Goal: Task Accomplishment & Management: Manage account settings

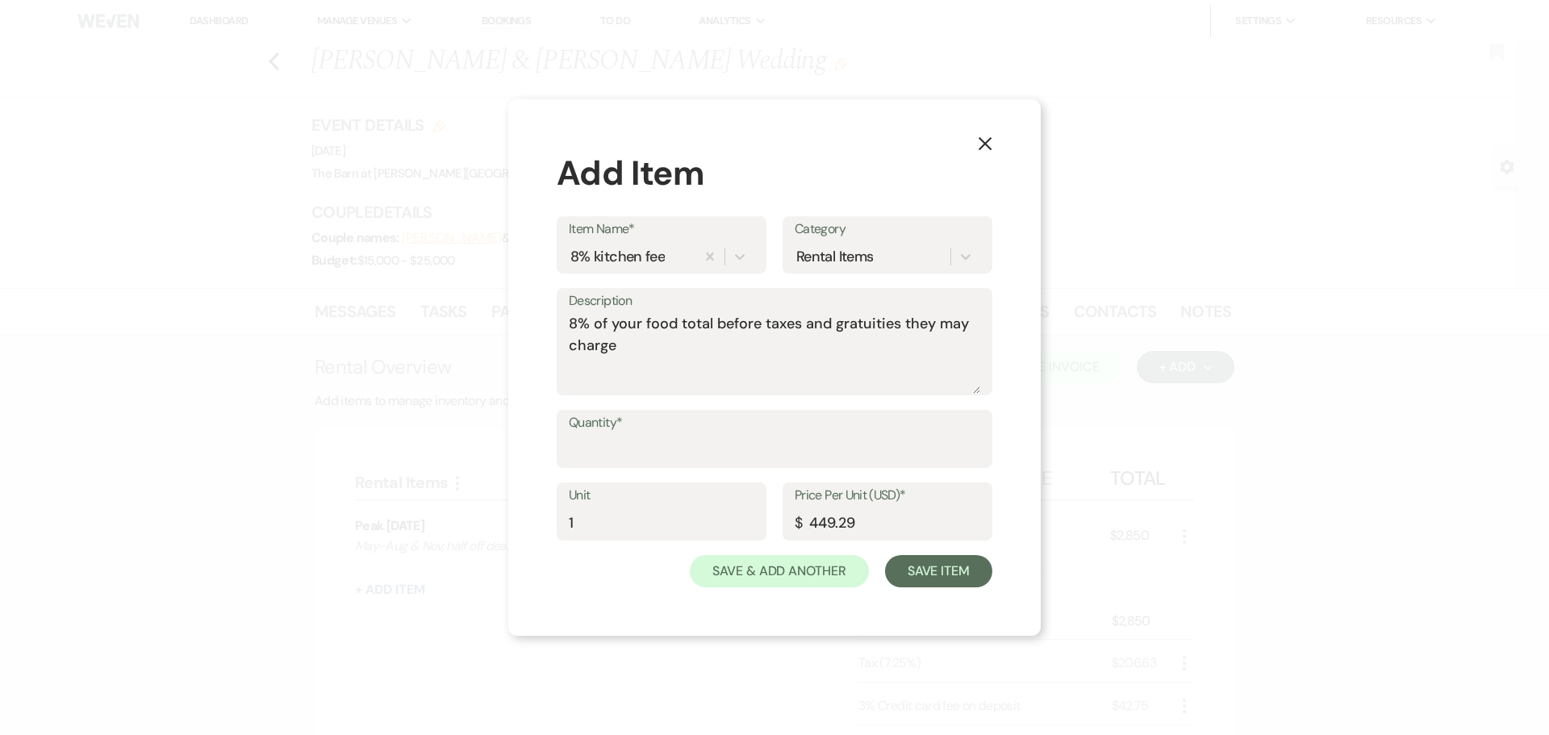
scroll to position [484, 0]
type input "449.29"
click at [950, 582] on button "Save Item" at bounding box center [938, 571] width 107 height 32
click at [709, 447] on input "Quantity*" at bounding box center [775, 450] width 410 height 31
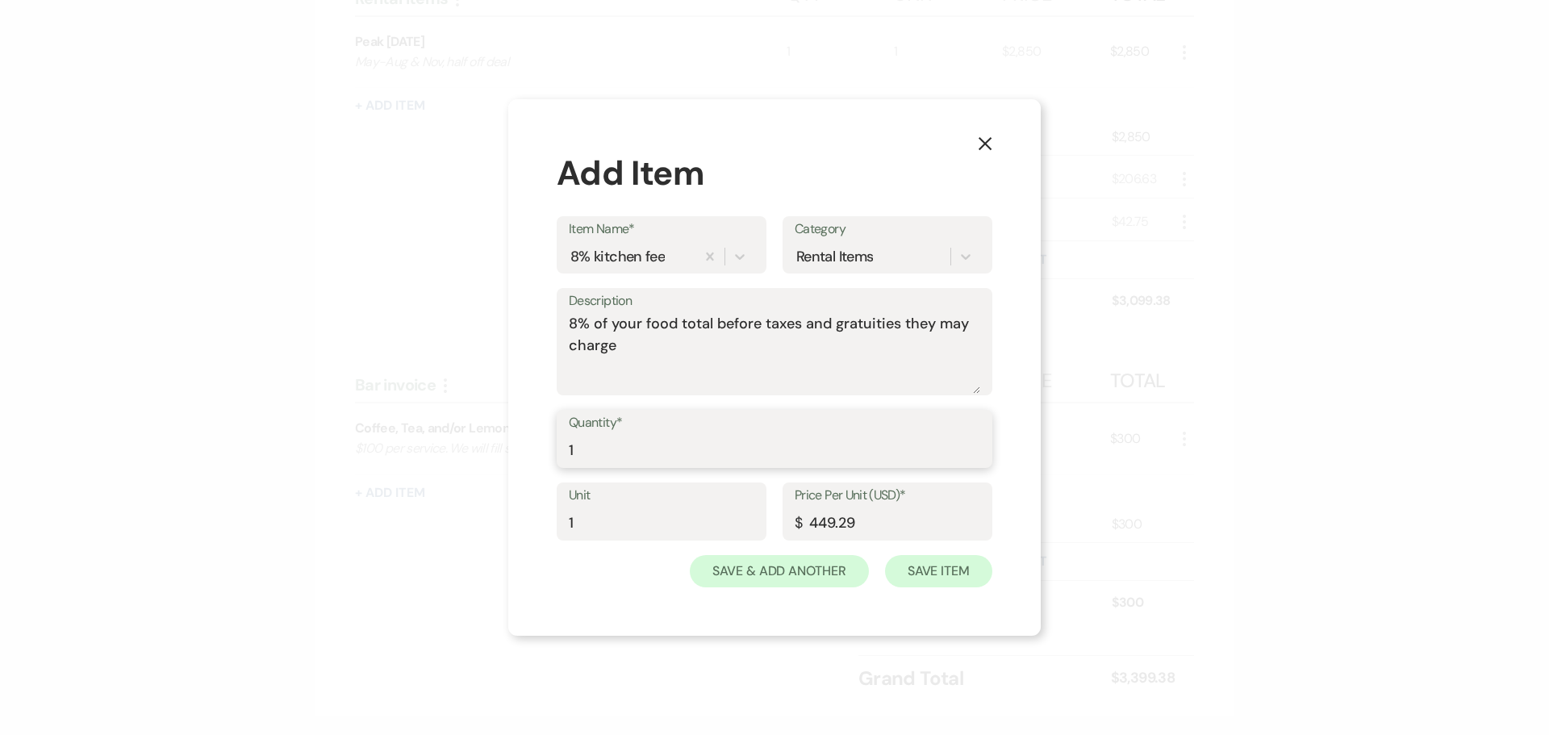
type input "1"
click at [962, 585] on button "Save Item" at bounding box center [938, 571] width 107 height 32
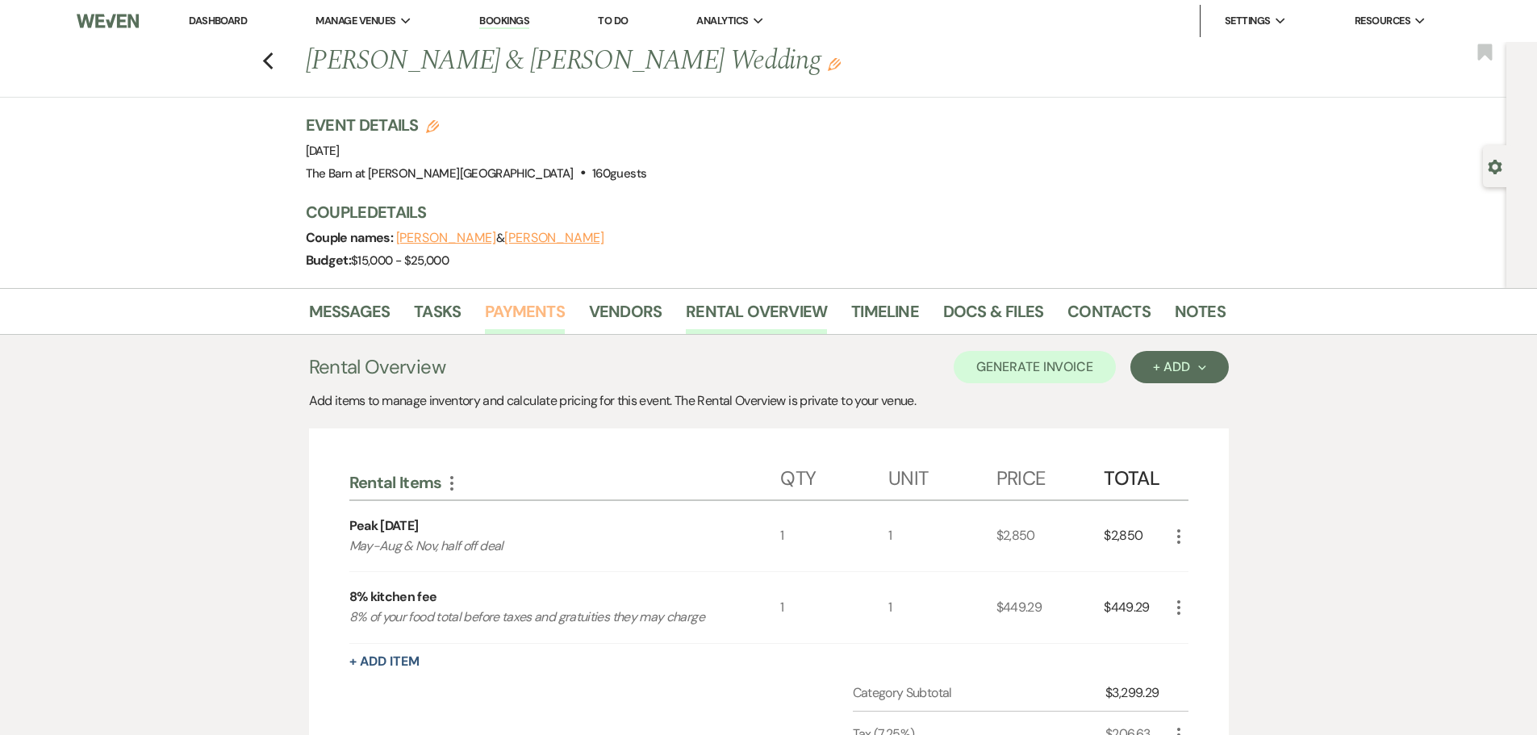
click at [487, 309] on link "Payments" at bounding box center [525, 317] width 80 height 36
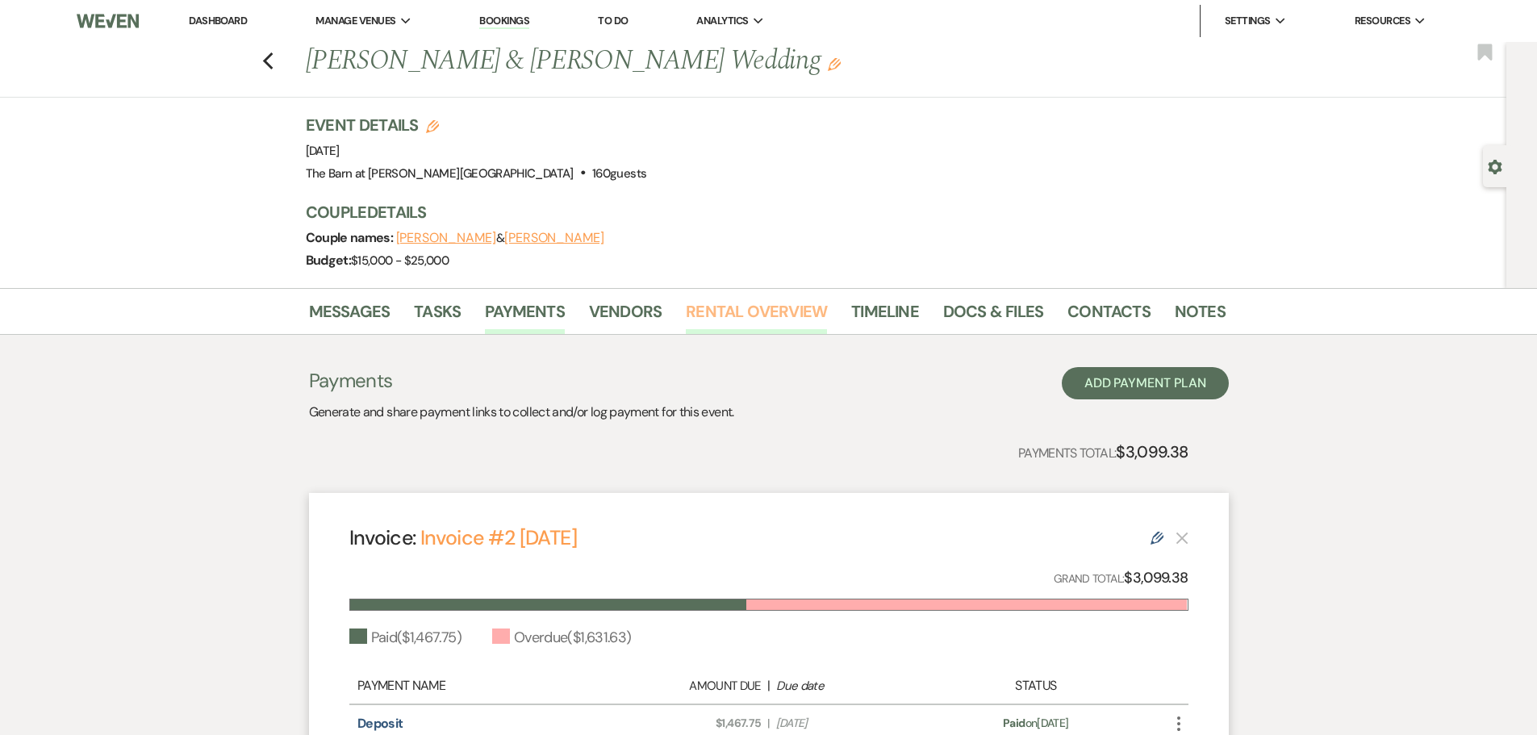
click at [727, 300] on link "Rental Overview" at bounding box center [756, 317] width 141 height 36
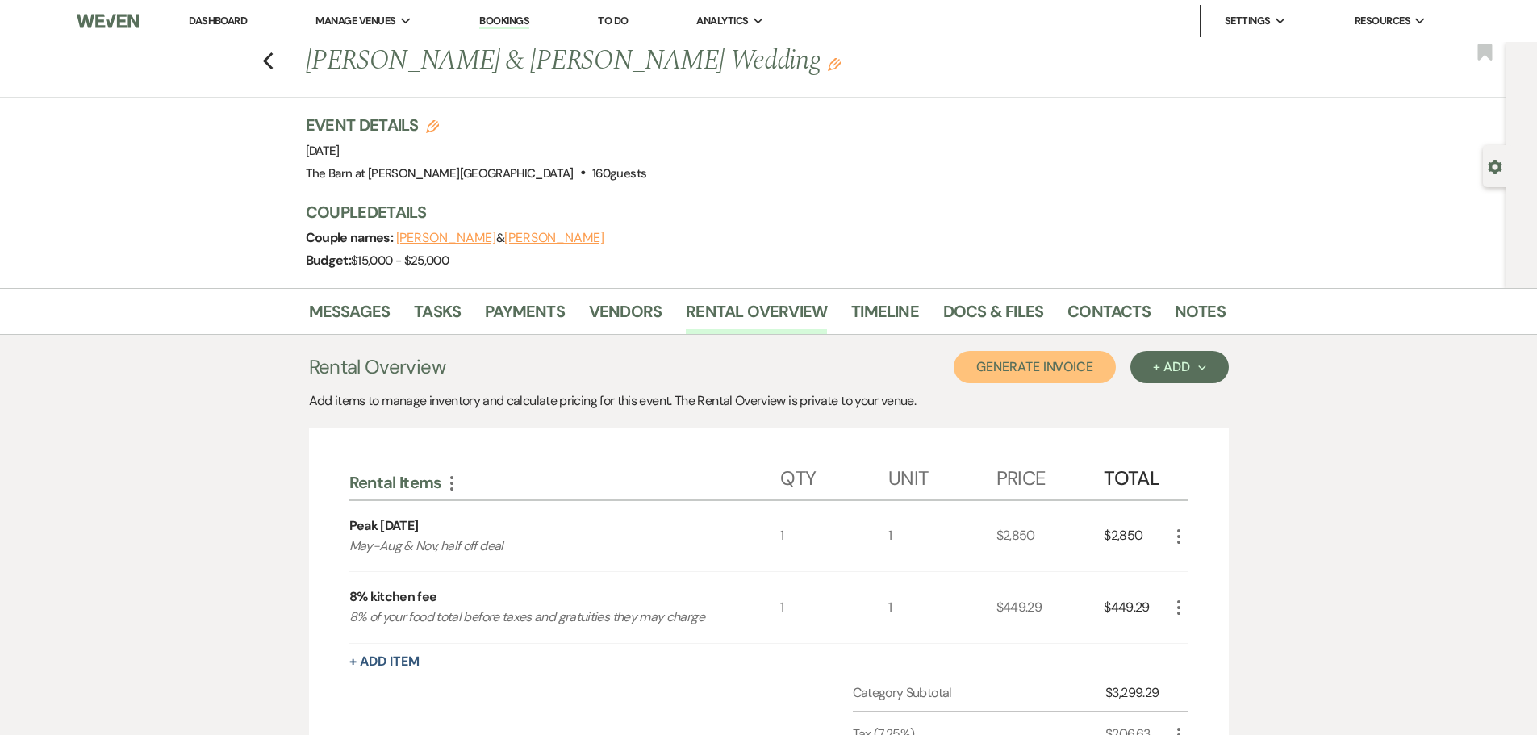
click at [1013, 373] on button "Generate Invoice" at bounding box center [1035, 367] width 162 height 32
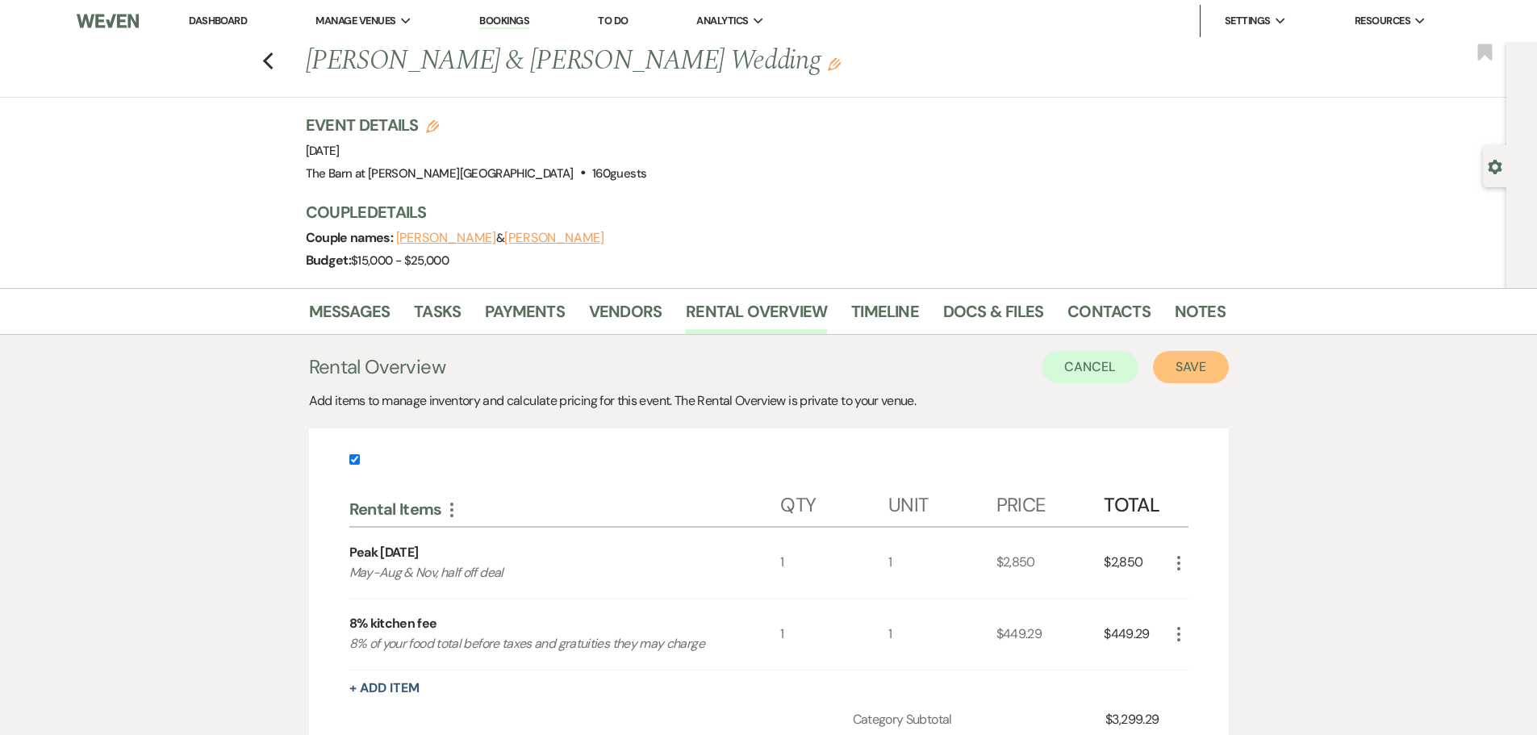
click at [1188, 360] on button "Save" at bounding box center [1191, 367] width 76 height 32
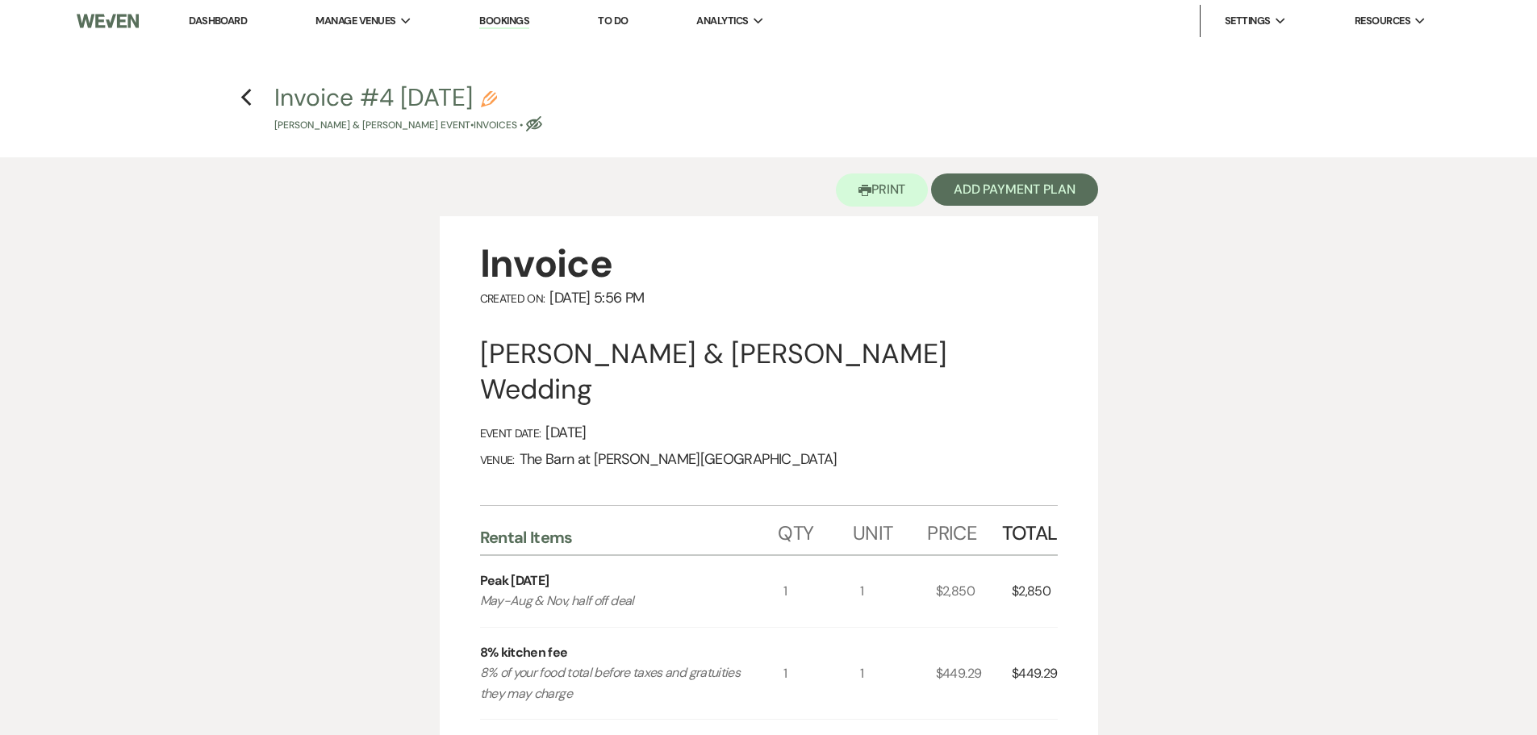
click at [542, 128] on use "button" at bounding box center [534, 123] width 16 height 15
select select "22"
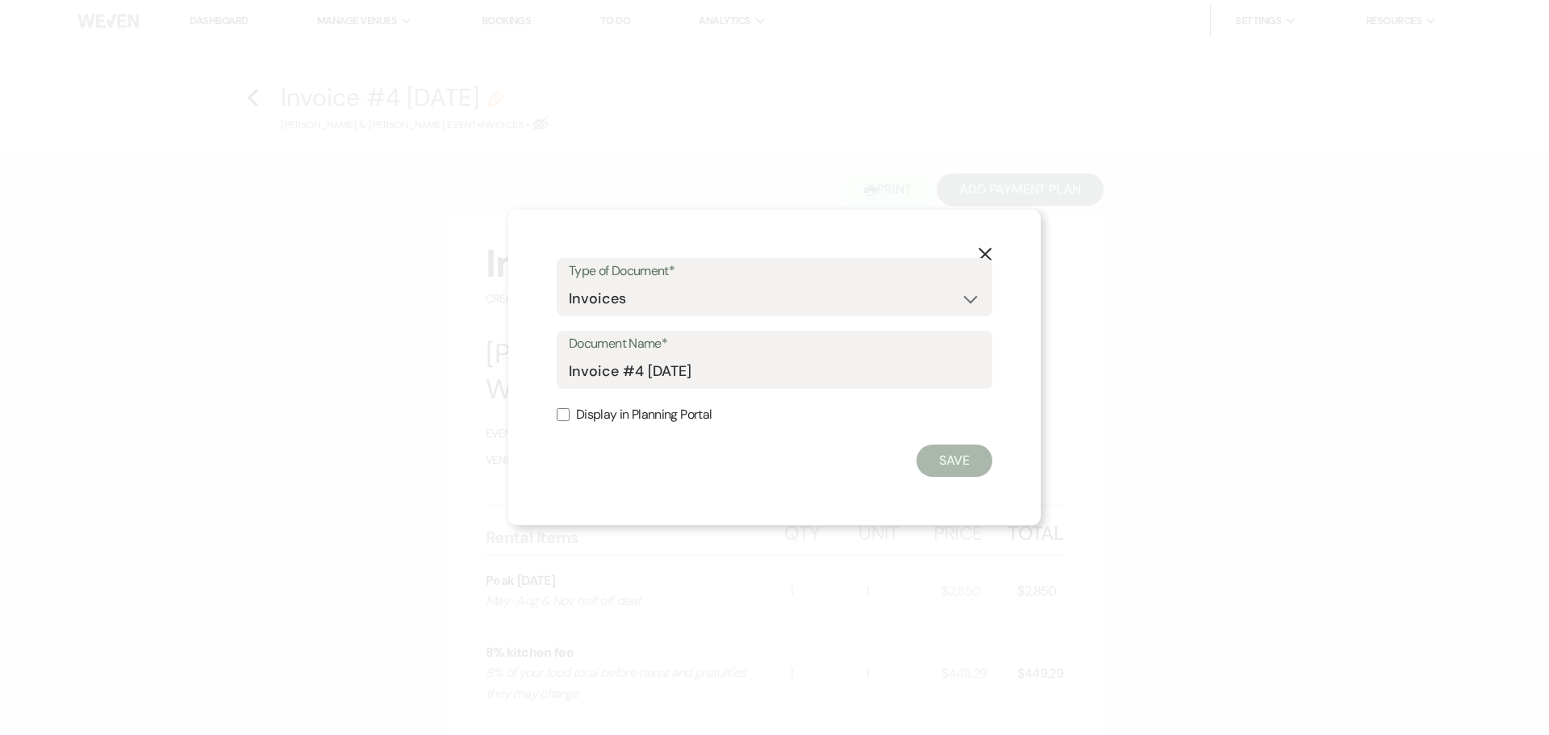
click at [566, 419] on input "Display in Planning Portal" at bounding box center [563, 414] width 13 height 13
checkbox input "true"
click at [944, 460] on button "Save" at bounding box center [955, 461] width 76 height 32
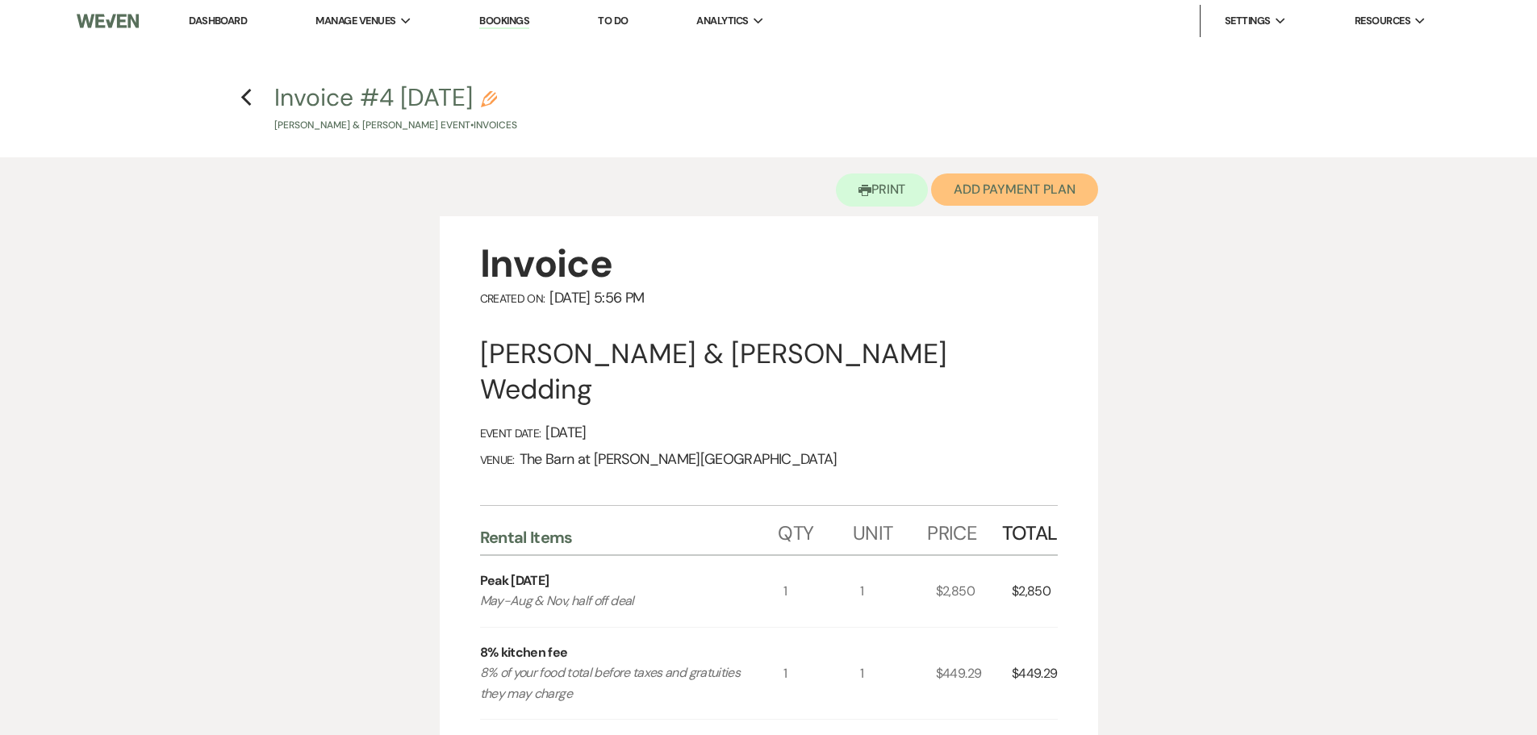
click at [1043, 187] on button "Add Payment Plan" at bounding box center [1014, 189] width 167 height 32
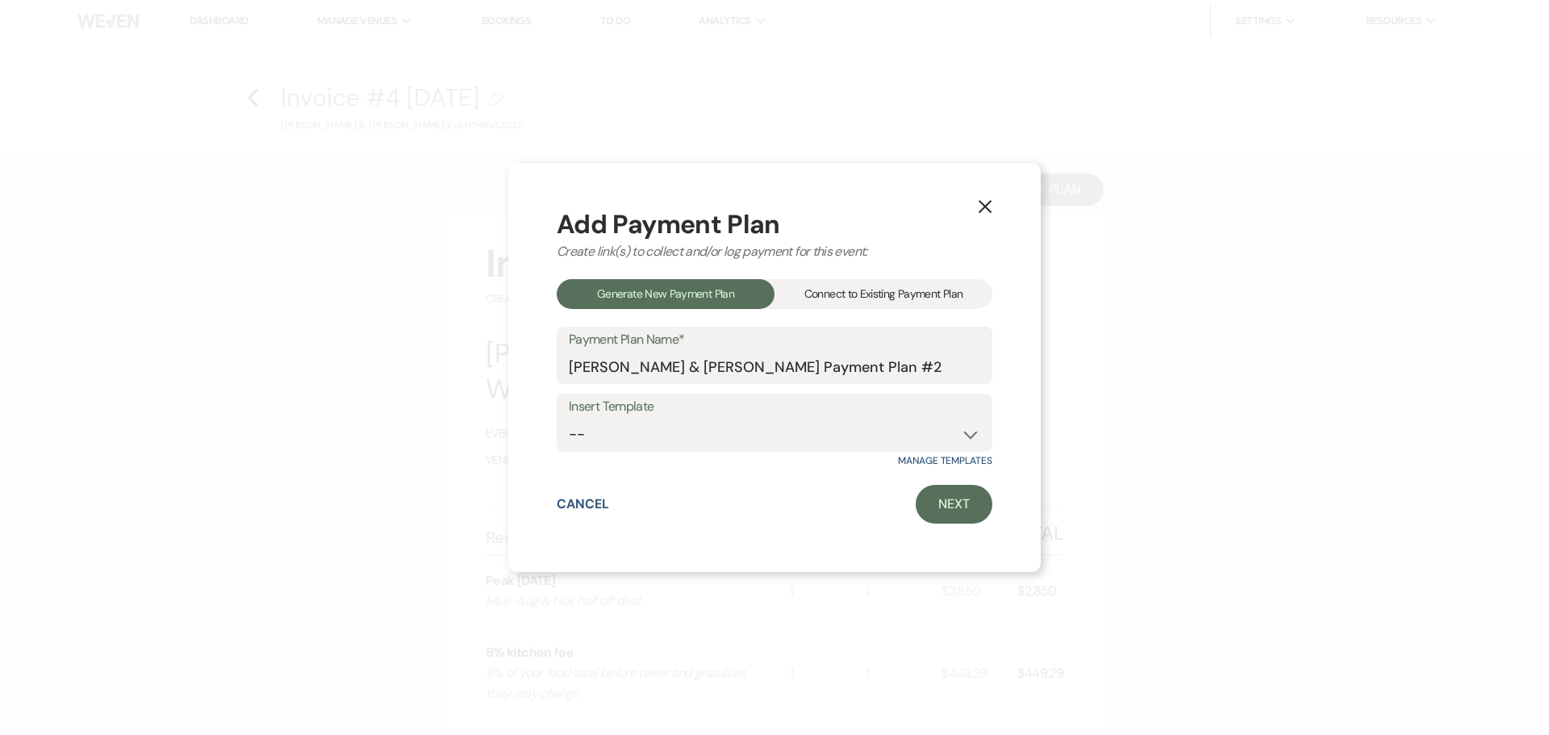
click at [955, 299] on div "Connect to Existing Payment Plan" at bounding box center [884, 294] width 218 height 30
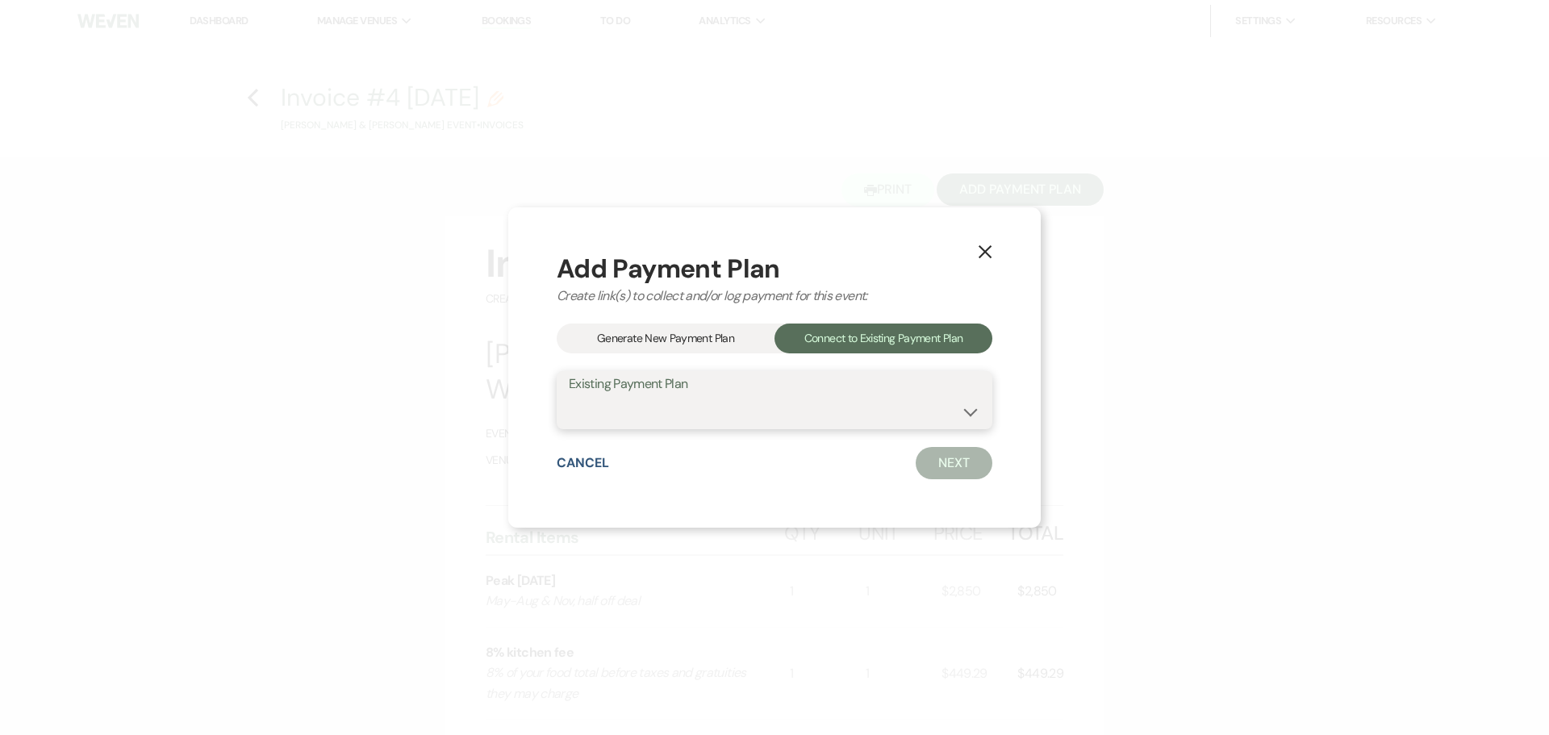
click at [844, 414] on select "[PERSON_NAME] & [PERSON_NAME] Payment Plan #1" at bounding box center [774, 411] width 411 height 31
select select "18023"
click at [569, 396] on select "[PERSON_NAME] & [PERSON_NAME] Payment Plan #1" at bounding box center [774, 411] width 411 height 31
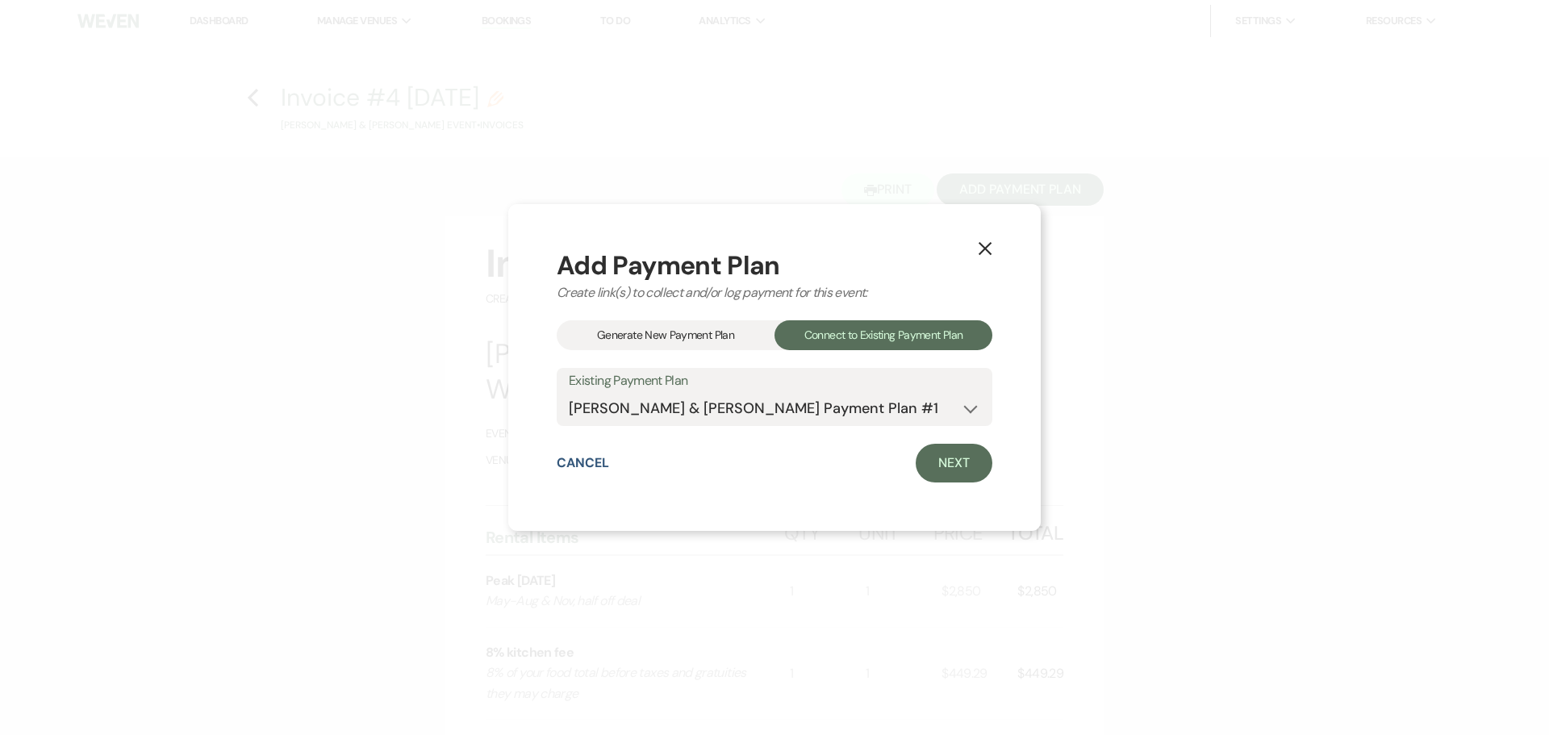
click at [915, 462] on div "Cancel Next" at bounding box center [775, 463] width 436 height 39
click at [956, 474] on link "Next" at bounding box center [954, 463] width 77 height 39
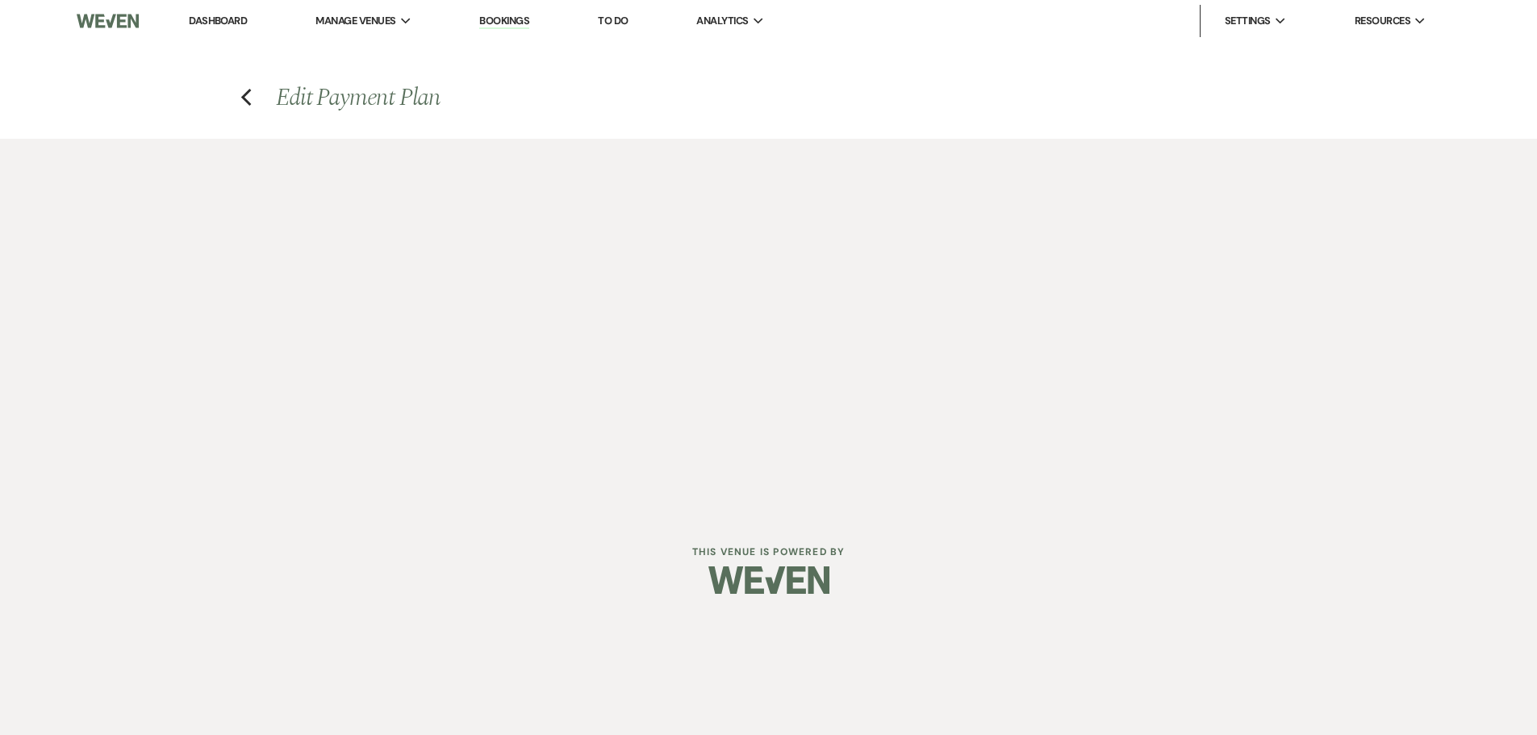
select select "27519"
select select "1"
select select "true"
select select "2"
select select "flat"
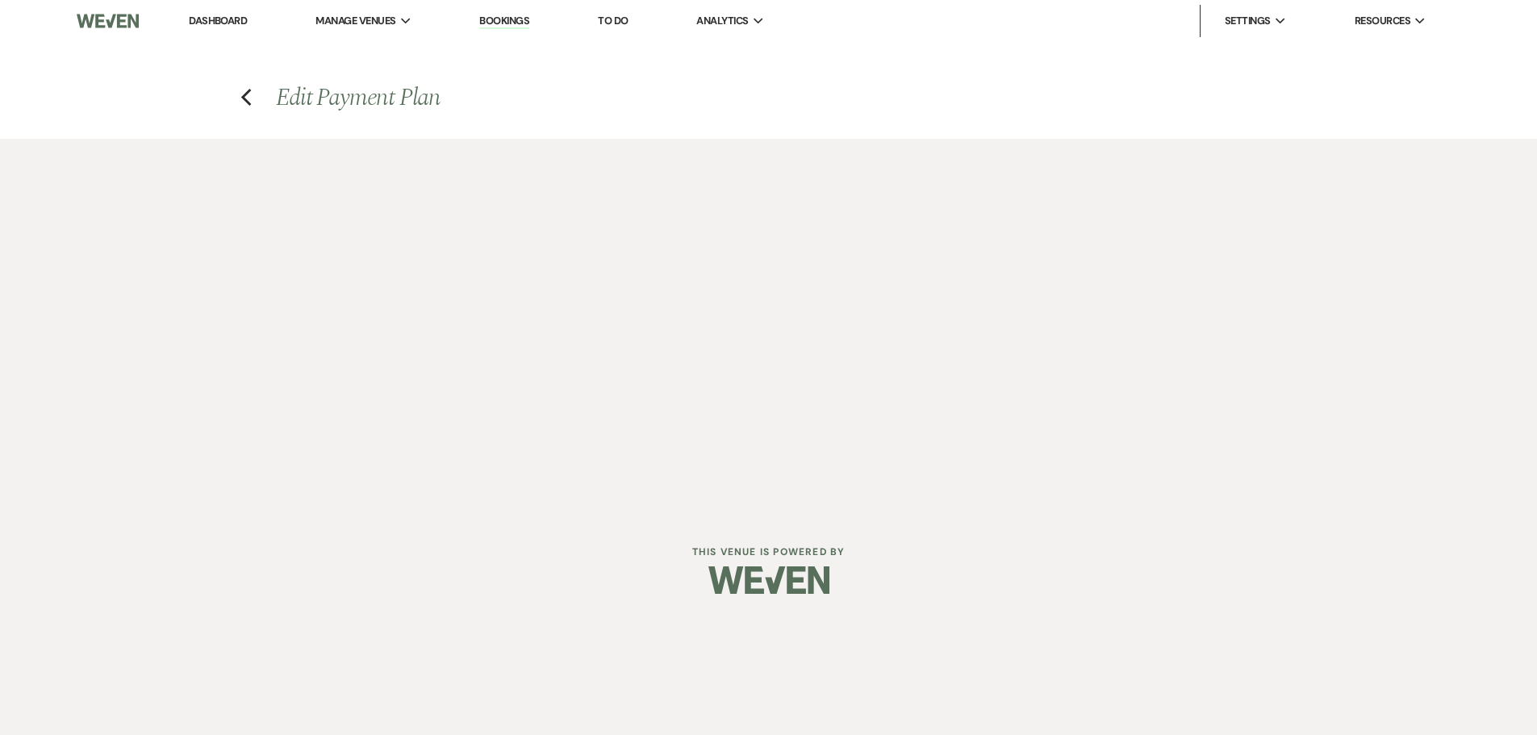
select select "true"
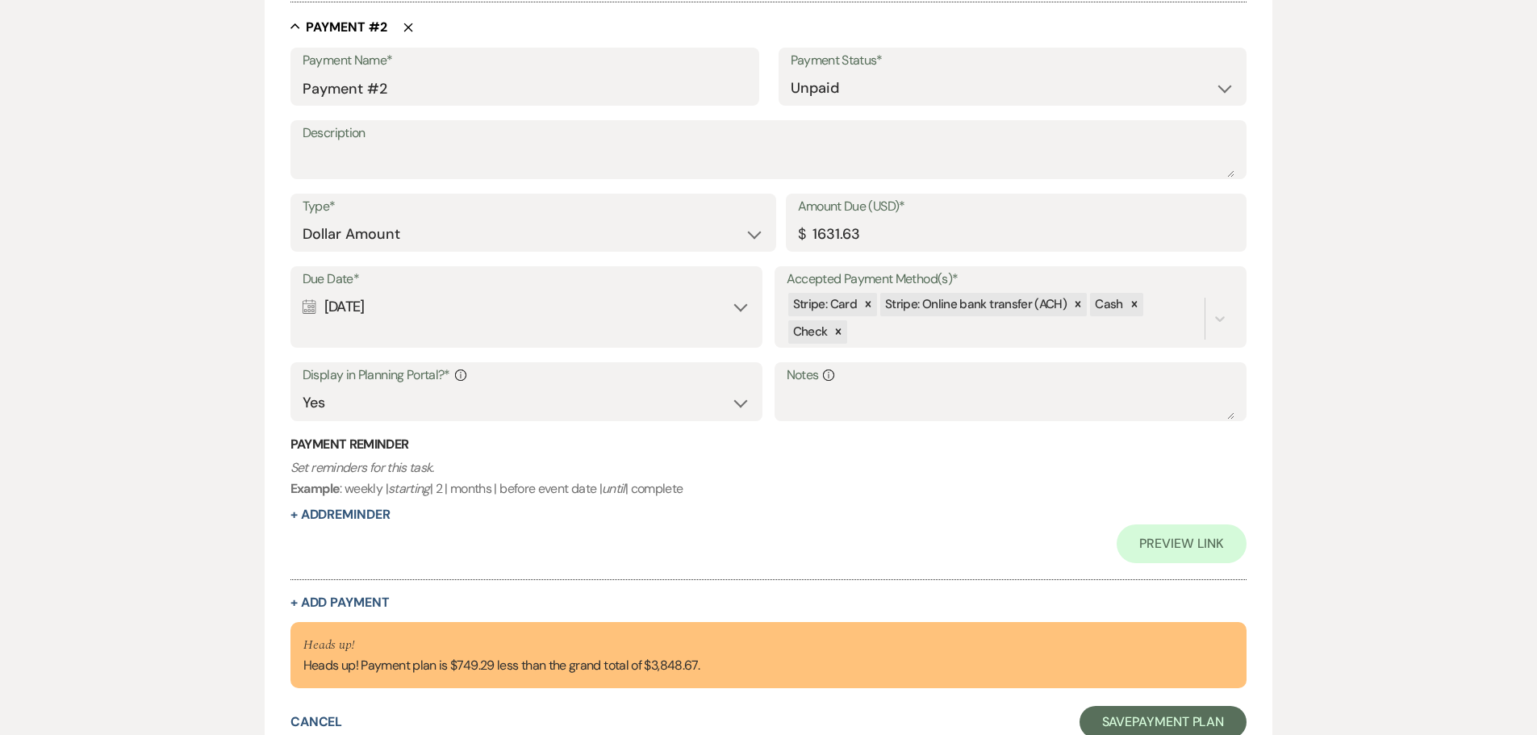
scroll to position [967, 0]
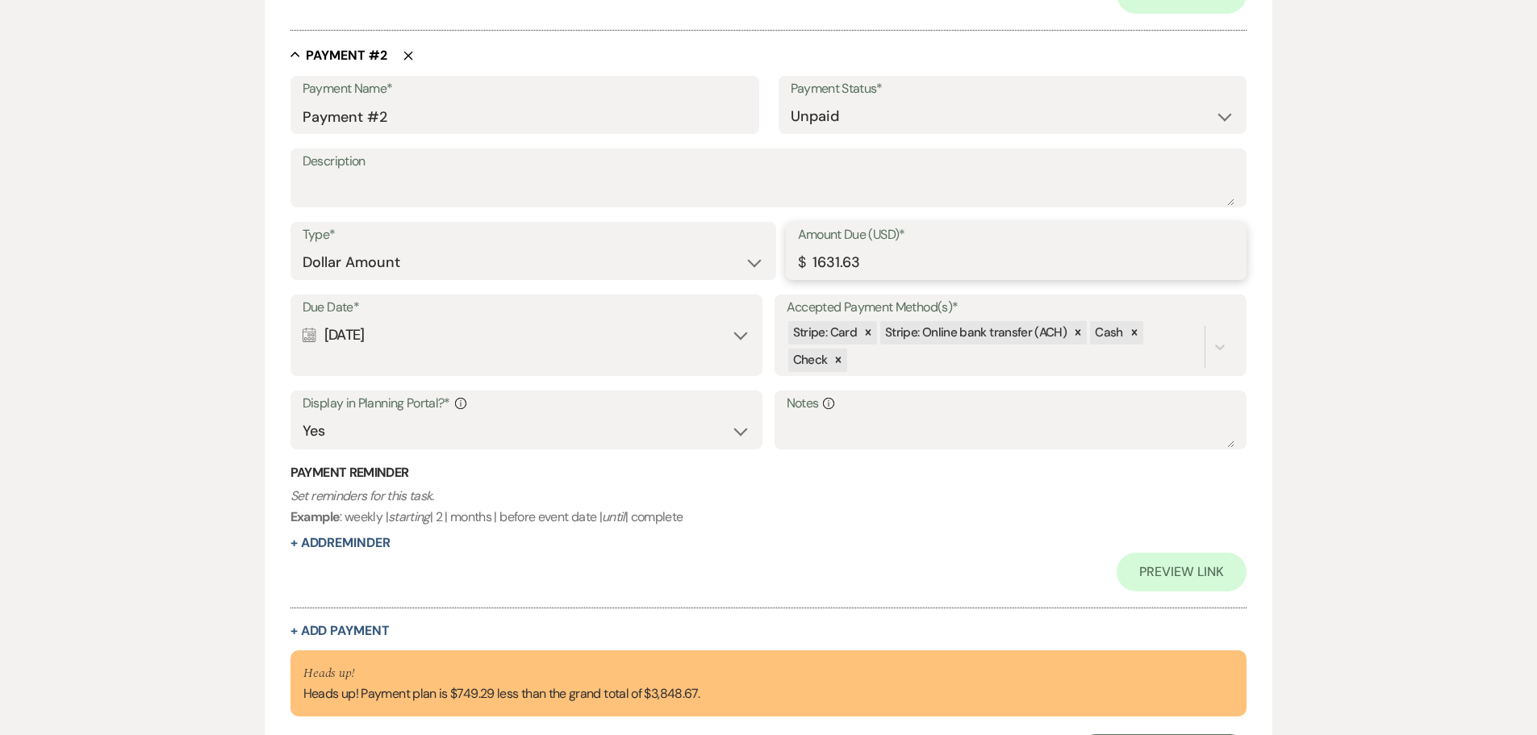
drag, startPoint x: 738, startPoint y: 286, endPoint x: 704, endPoint y: 285, distance: 34.7
click at [719, 287] on div "Type* Dollar Amount Percentage of Grand Total Amount Due (USD)* $ 1631.63" at bounding box center [768, 258] width 957 height 73
type input "238"
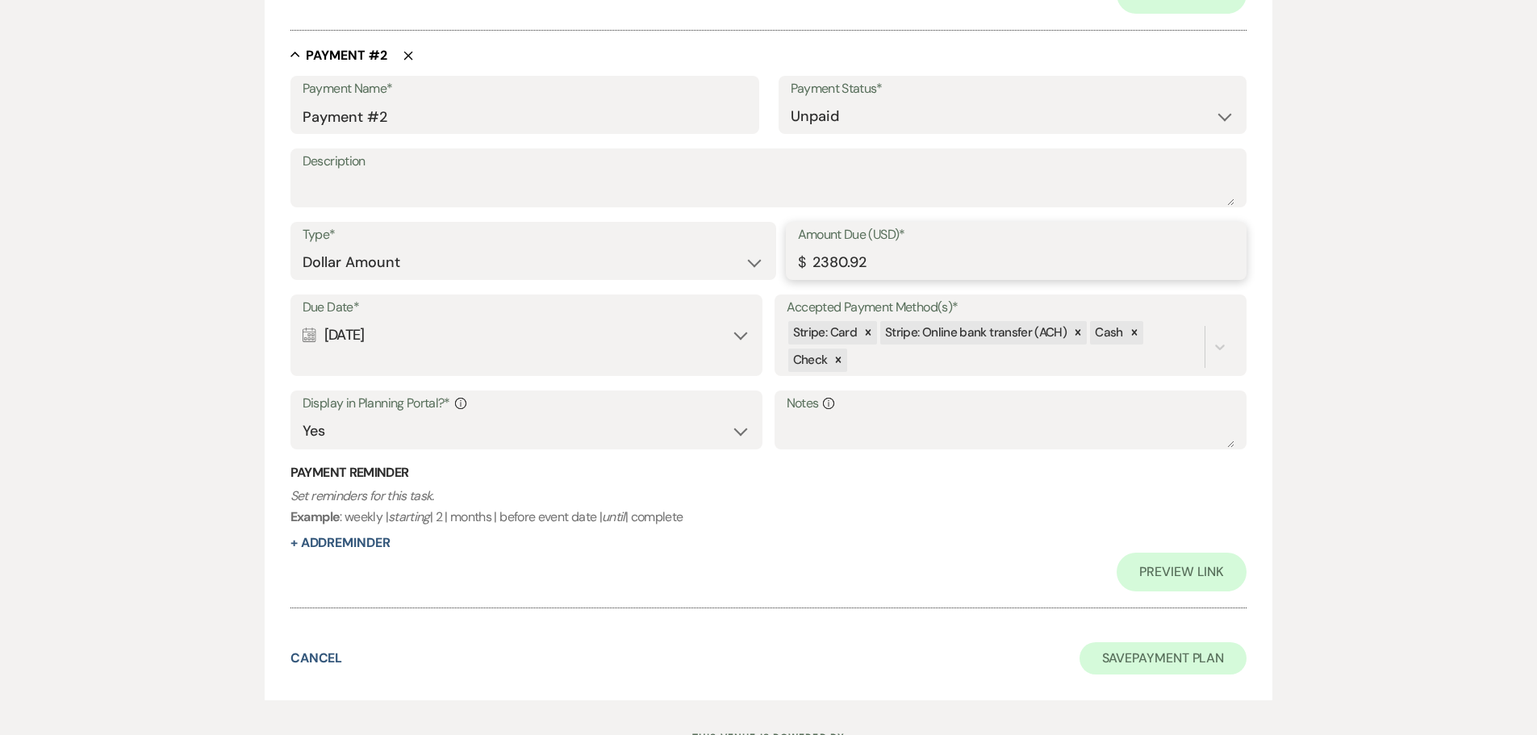
type input "2380.92"
click at [1195, 655] on button "Save Payment Plan" at bounding box center [1164, 658] width 168 height 32
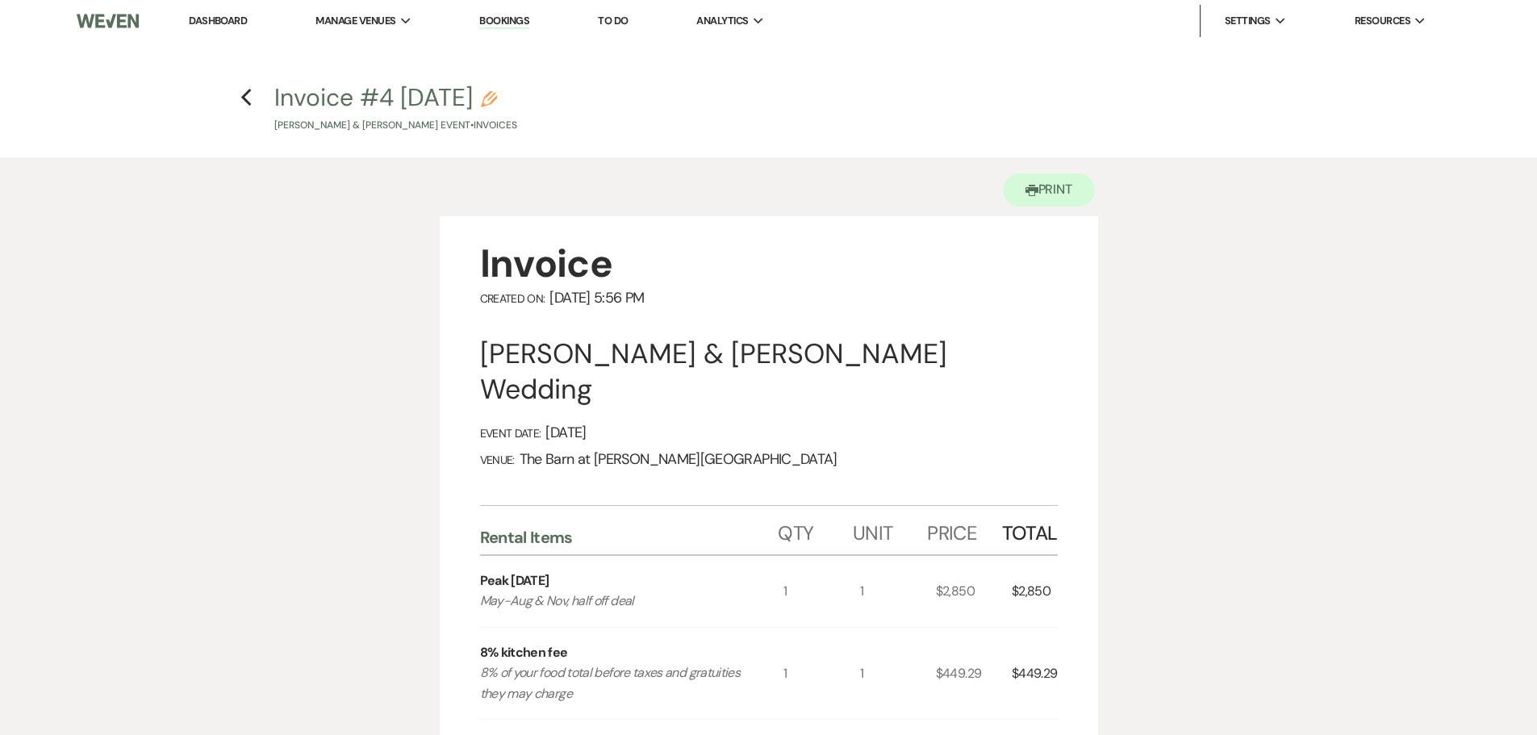
click at [219, 16] on link "Dashboard" at bounding box center [218, 21] width 58 height 14
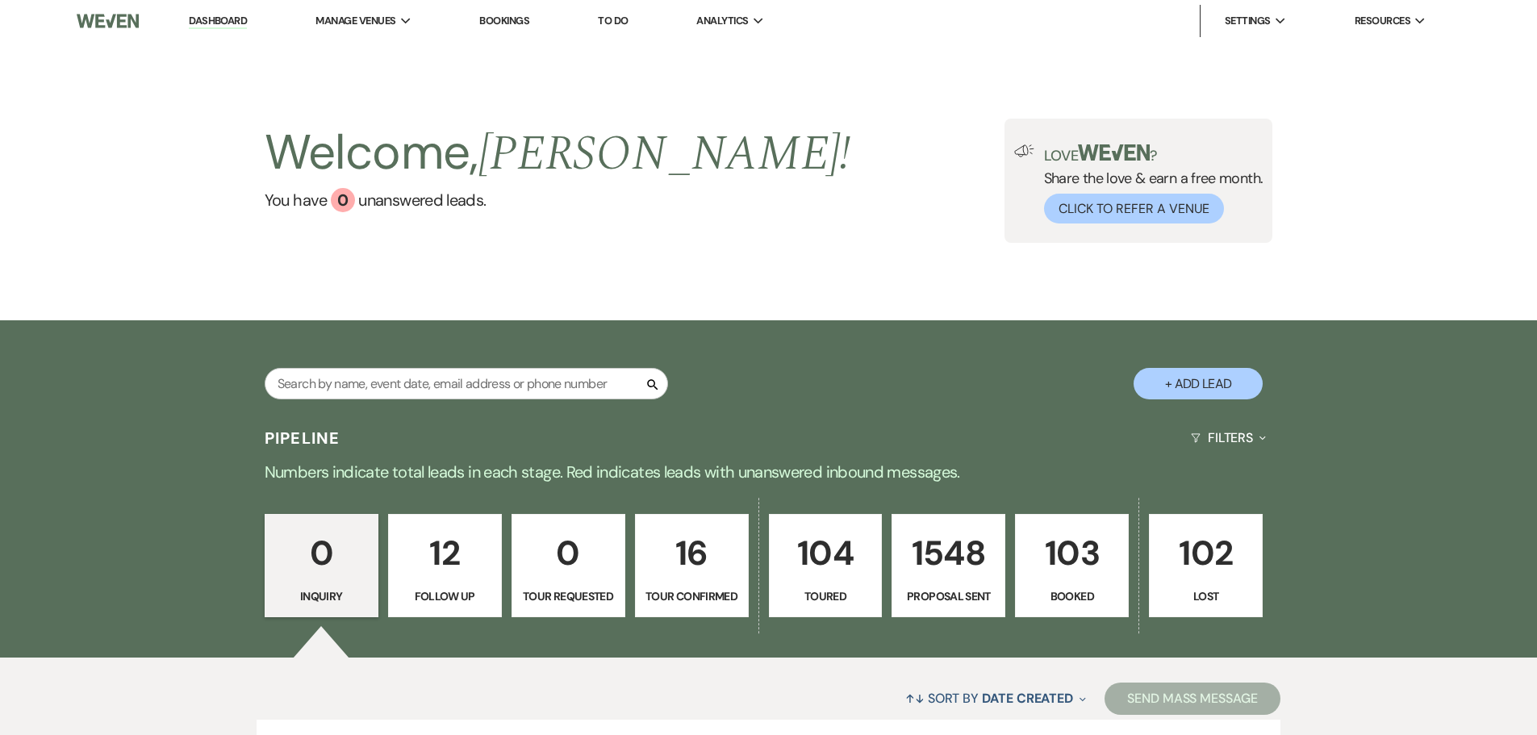
click at [1096, 561] on p "103" at bounding box center [1071, 553] width 93 height 54
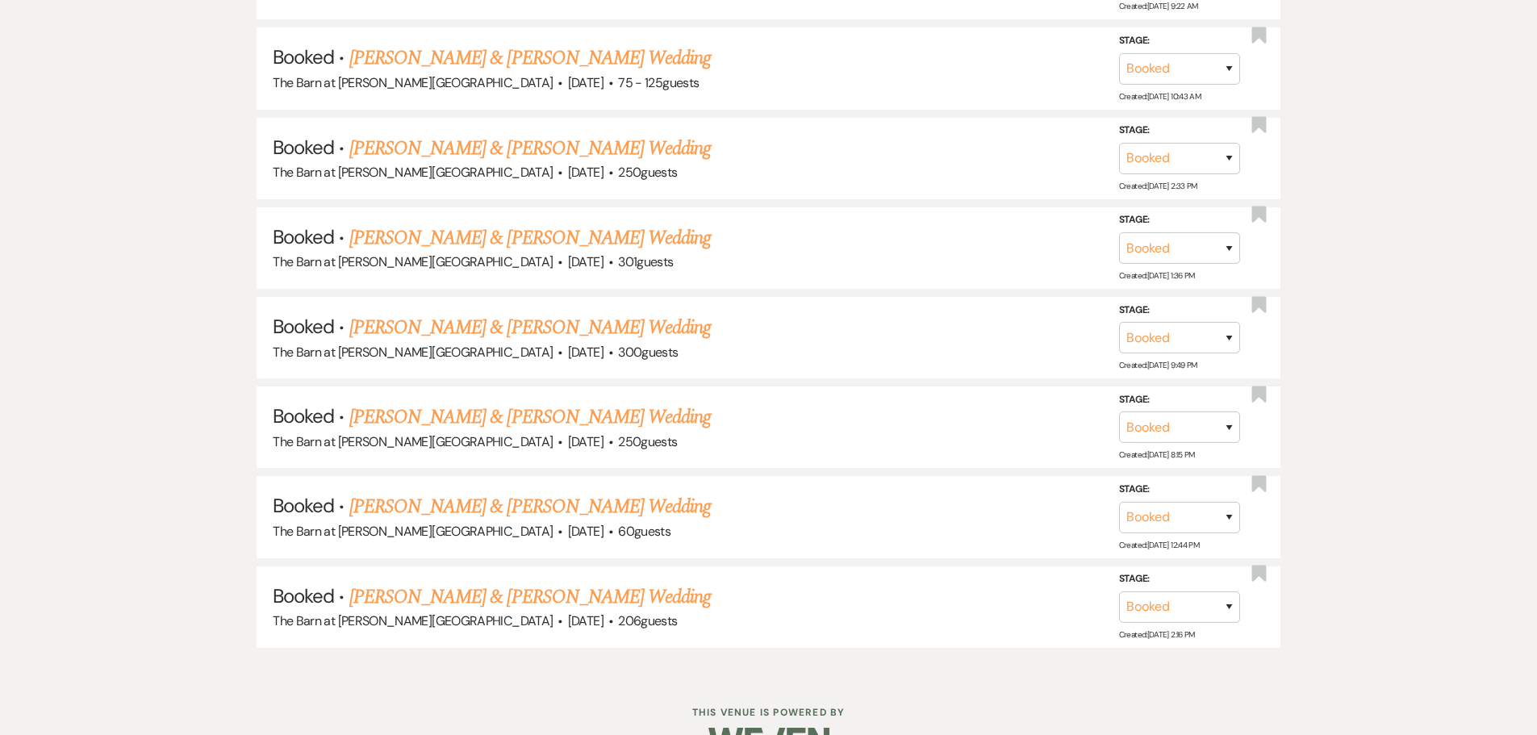
scroll to position [9521, 0]
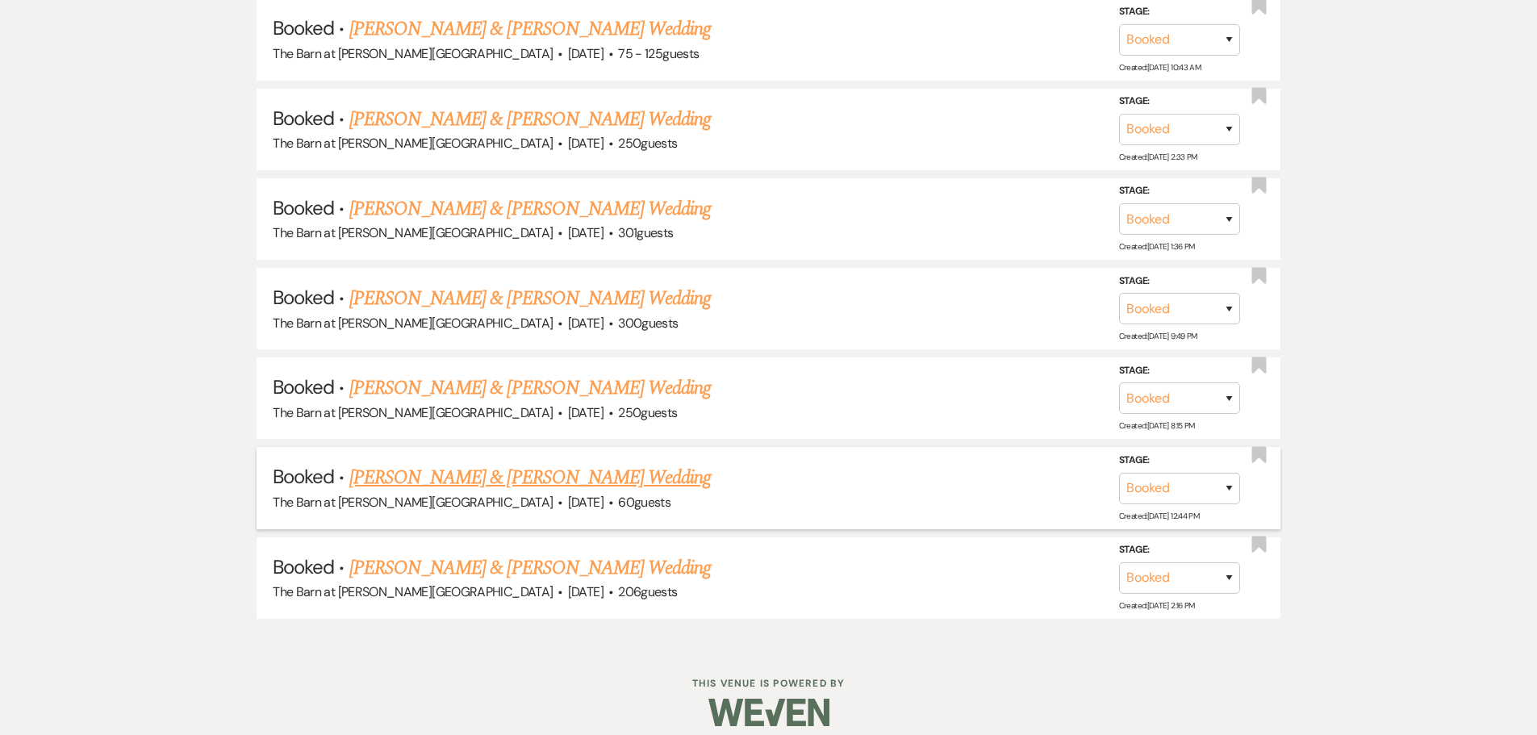
click at [491, 474] on link "[PERSON_NAME] & [PERSON_NAME] Wedding" at bounding box center [529, 477] width 361 height 29
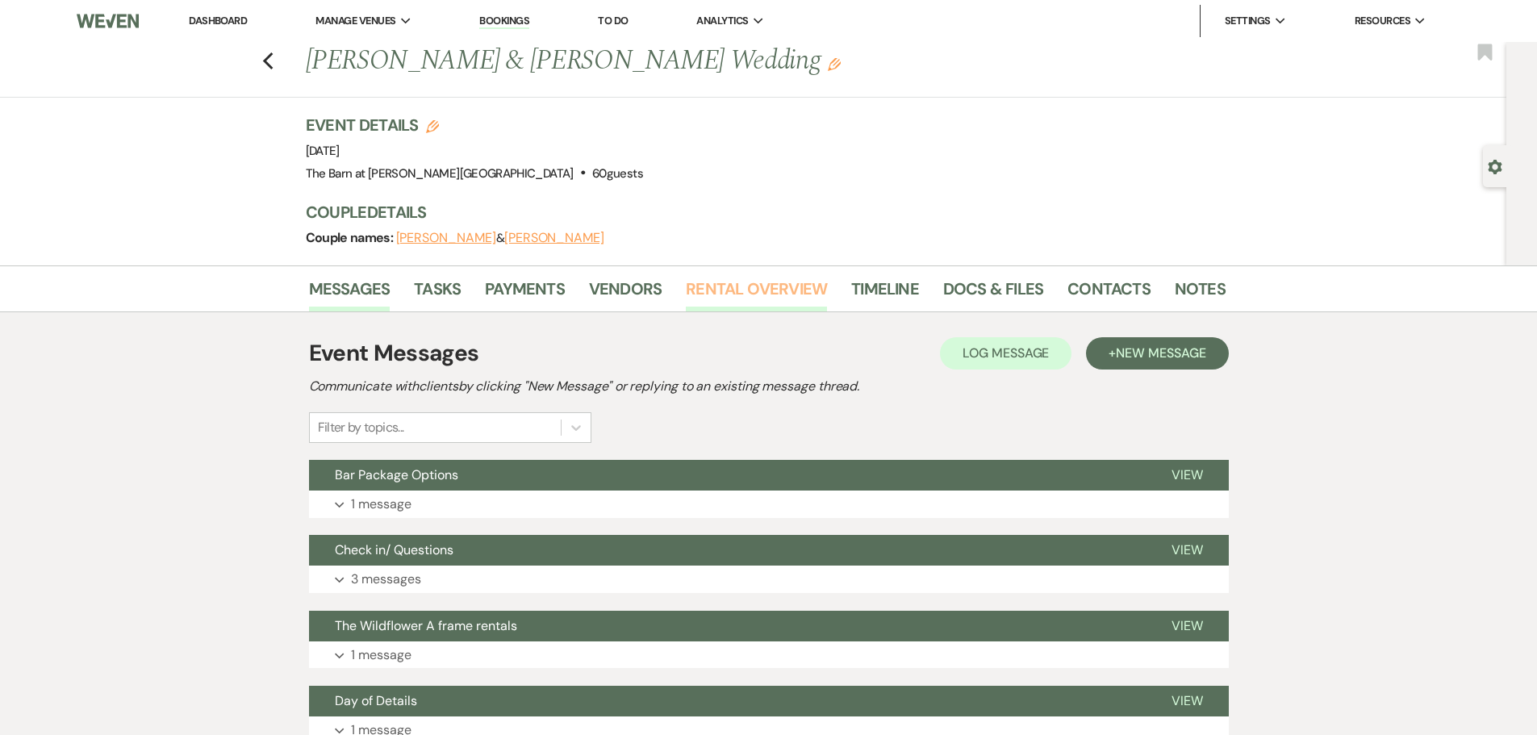
click at [788, 283] on link "Rental Overview" at bounding box center [756, 294] width 141 height 36
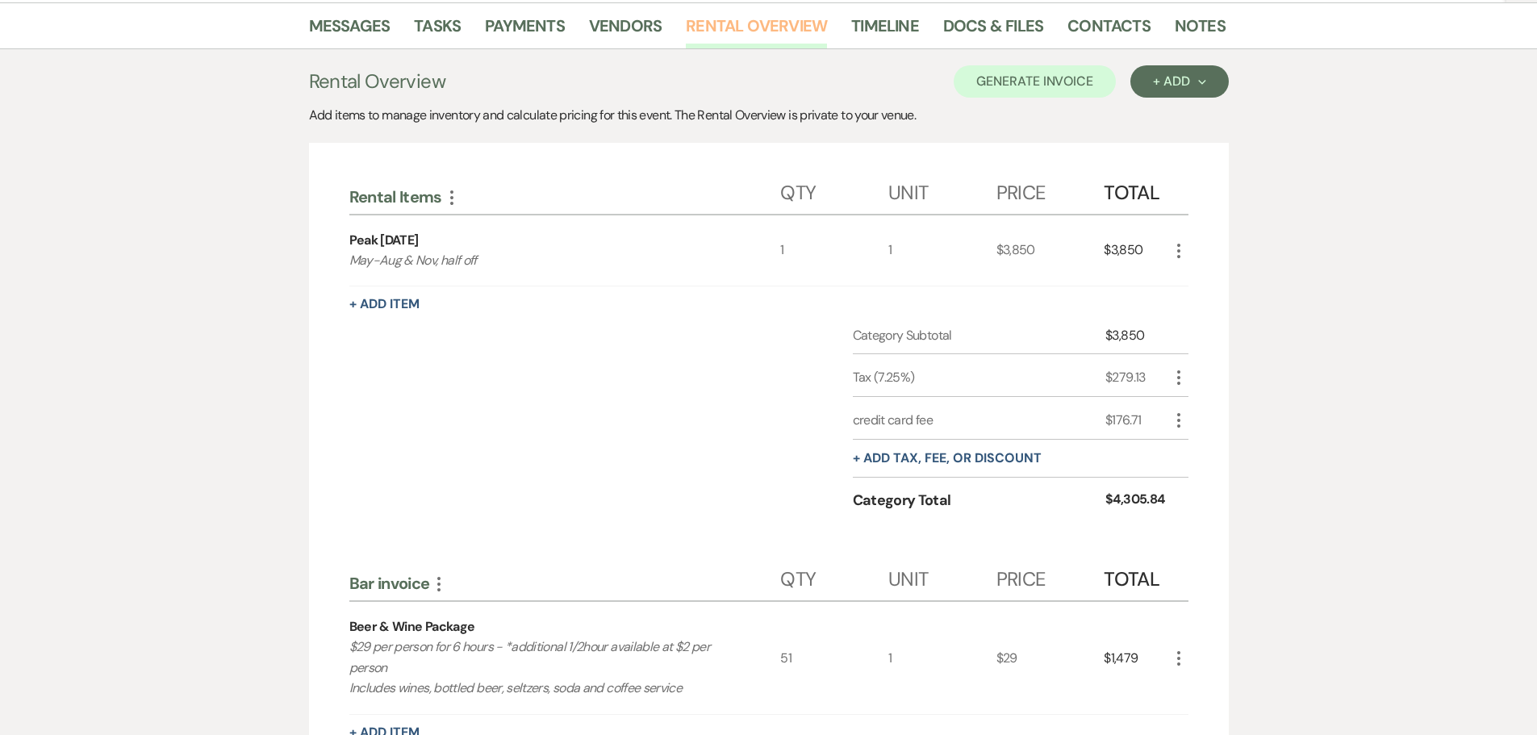
scroll to position [161, 0]
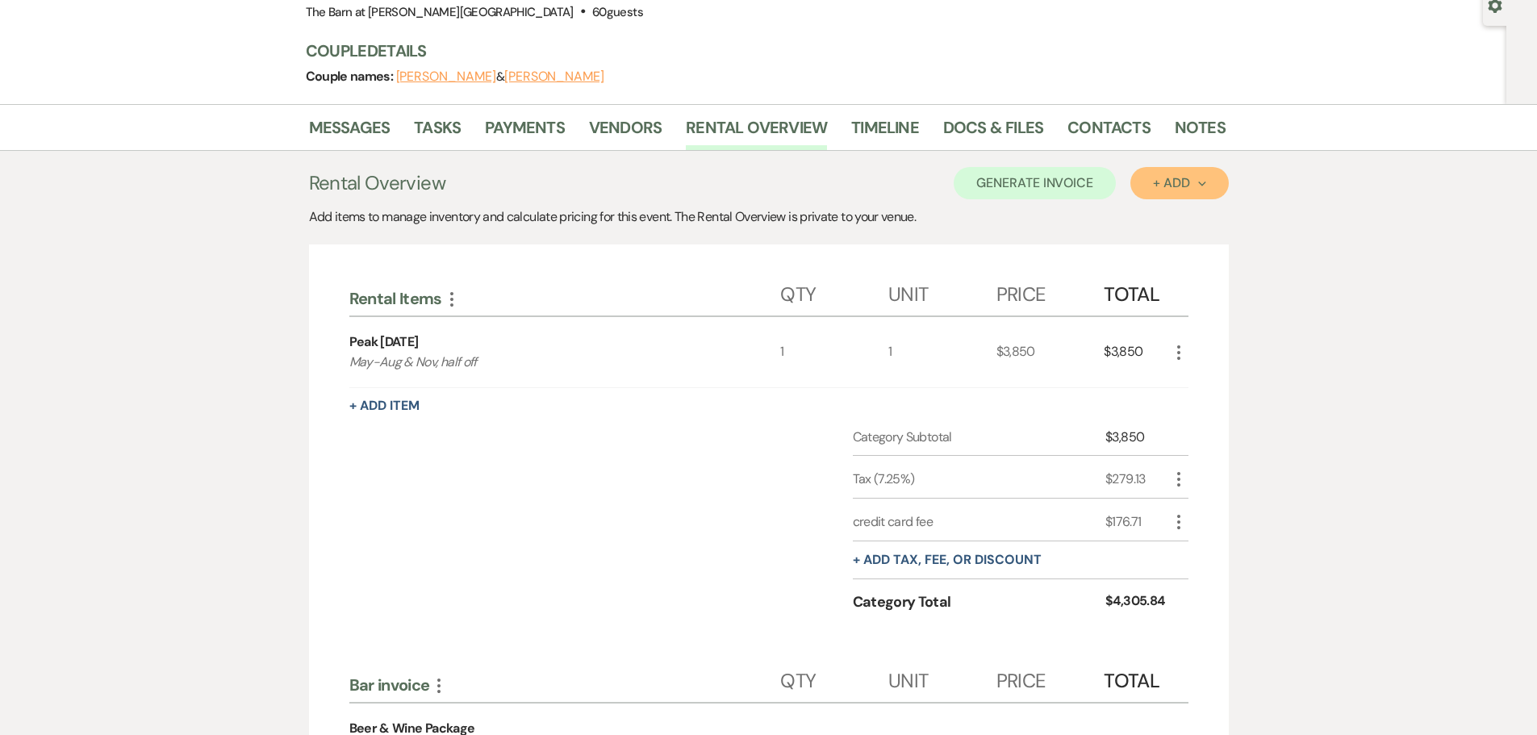
click at [1138, 183] on button "+ Add Next" at bounding box center [1179, 183] width 98 height 32
click at [1152, 216] on button "Item" at bounding box center [1170, 219] width 81 height 25
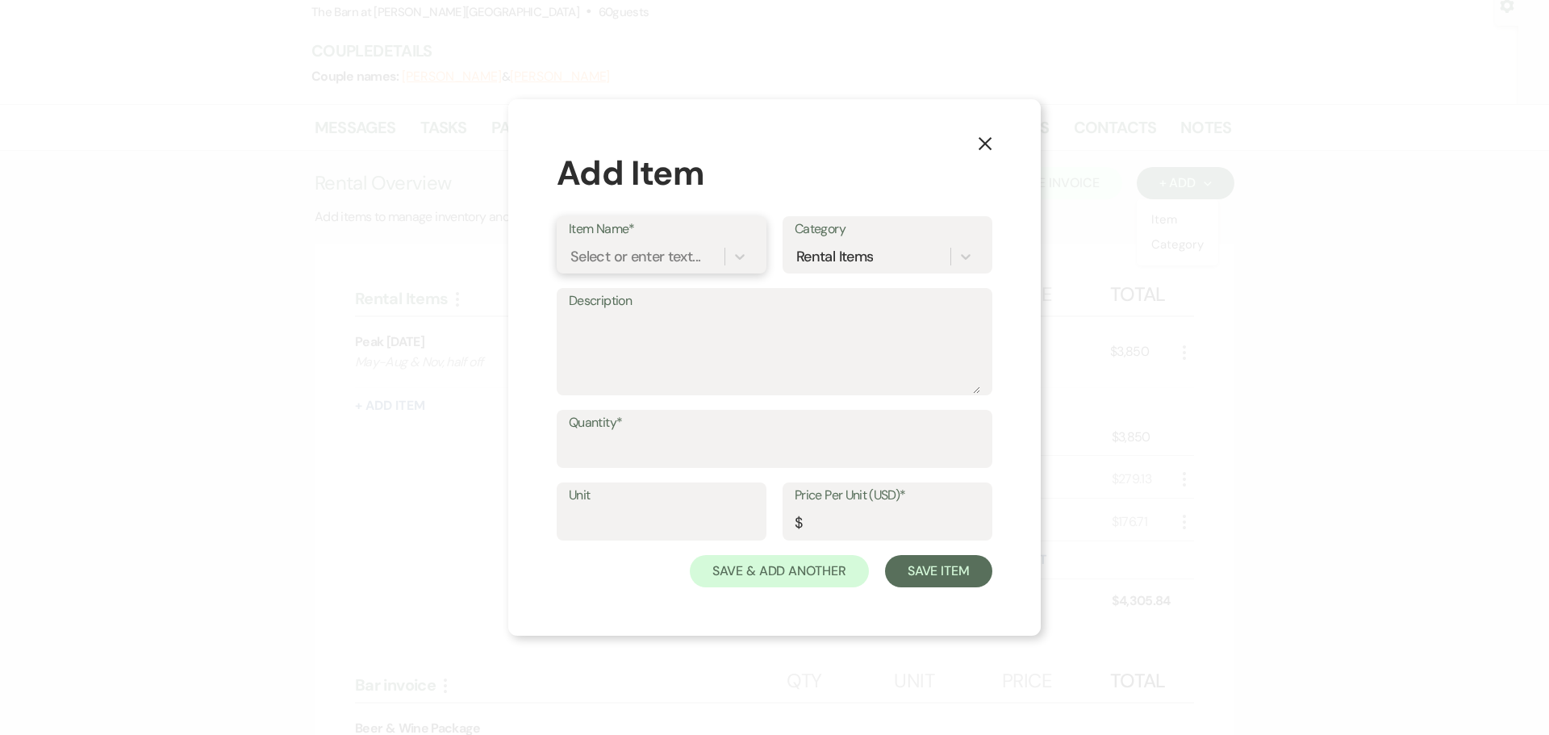
click at [594, 246] on div "Select or enter text..." at bounding box center [635, 257] width 130 height 22
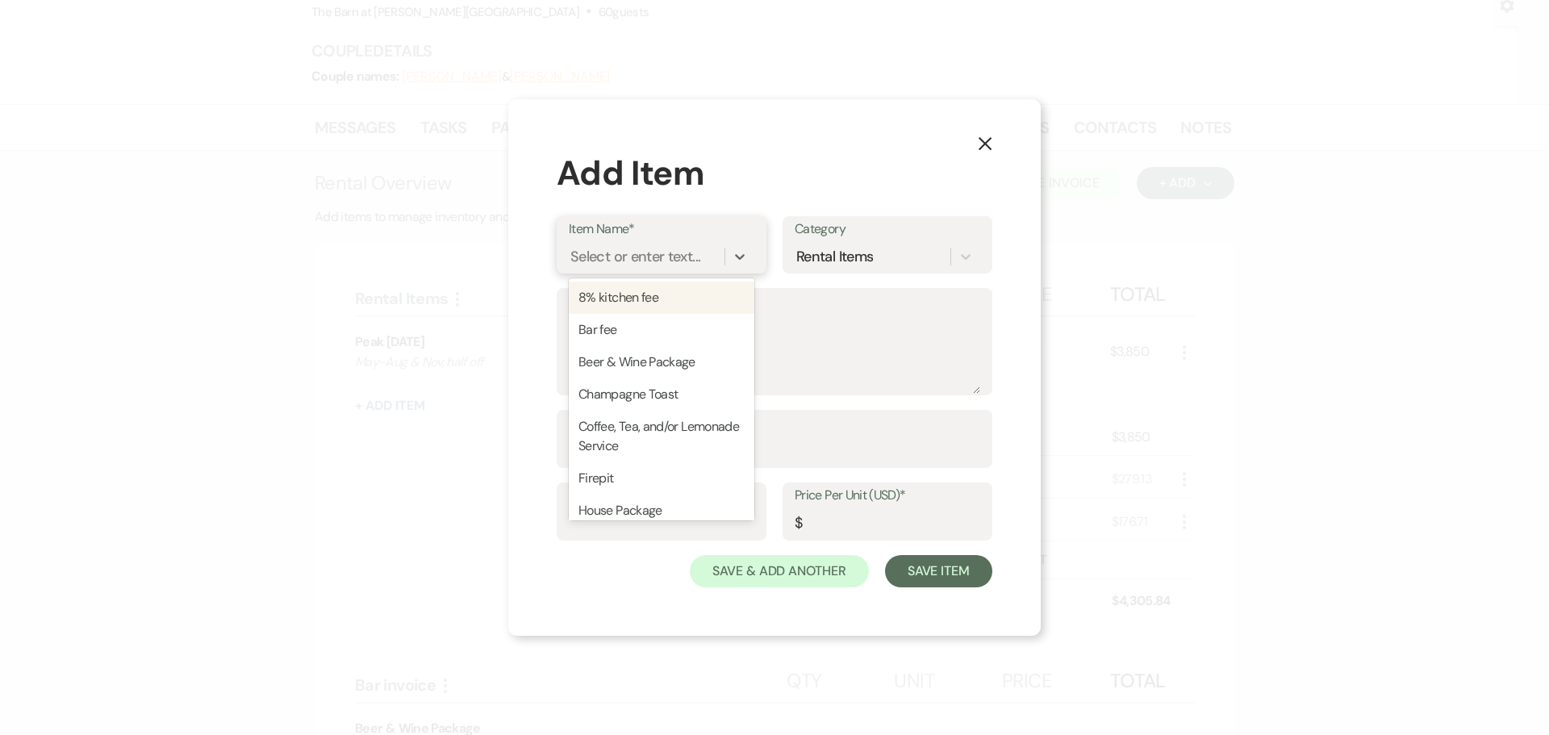
click at [643, 305] on div "8% kitchen fee" at bounding box center [662, 298] width 186 height 32
type textarea "8% of your food total before taxes and gratuities they may charge"
type input "1"
type input "0"
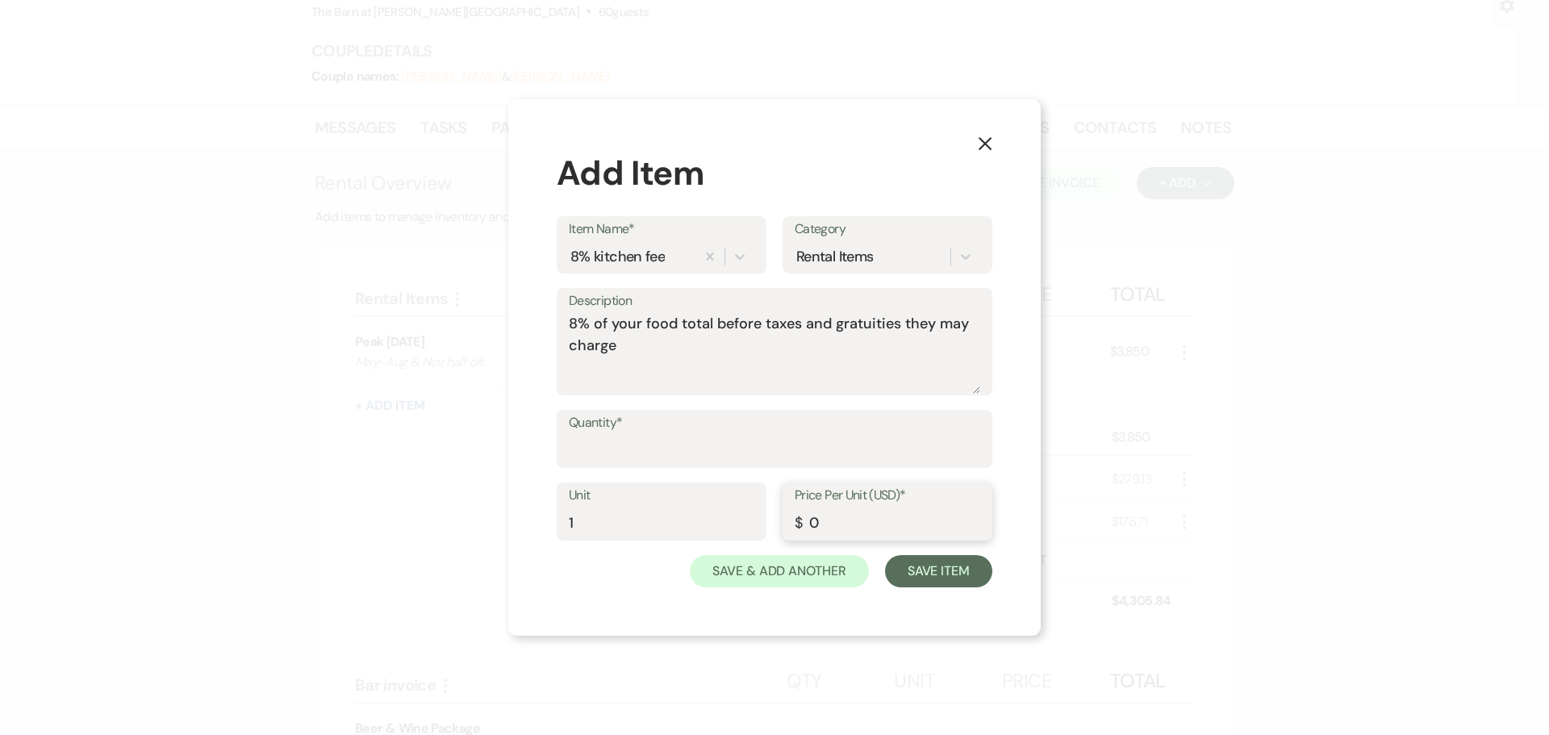
click at [840, 514] on input "0" at bounding box center [888, 522] width 186 height 31
click at [620, 449] on input "Quantity*" at bounding box center [774, 450] width 411 height 31
type input "1"
click at [856, 539] on div "Price Per Unit (USD)* $ 0" at bounding box center [888, 511] width 210 height 58
click at [840, 515] on input "0" at bounding box center [888, 522] width 186 height 31
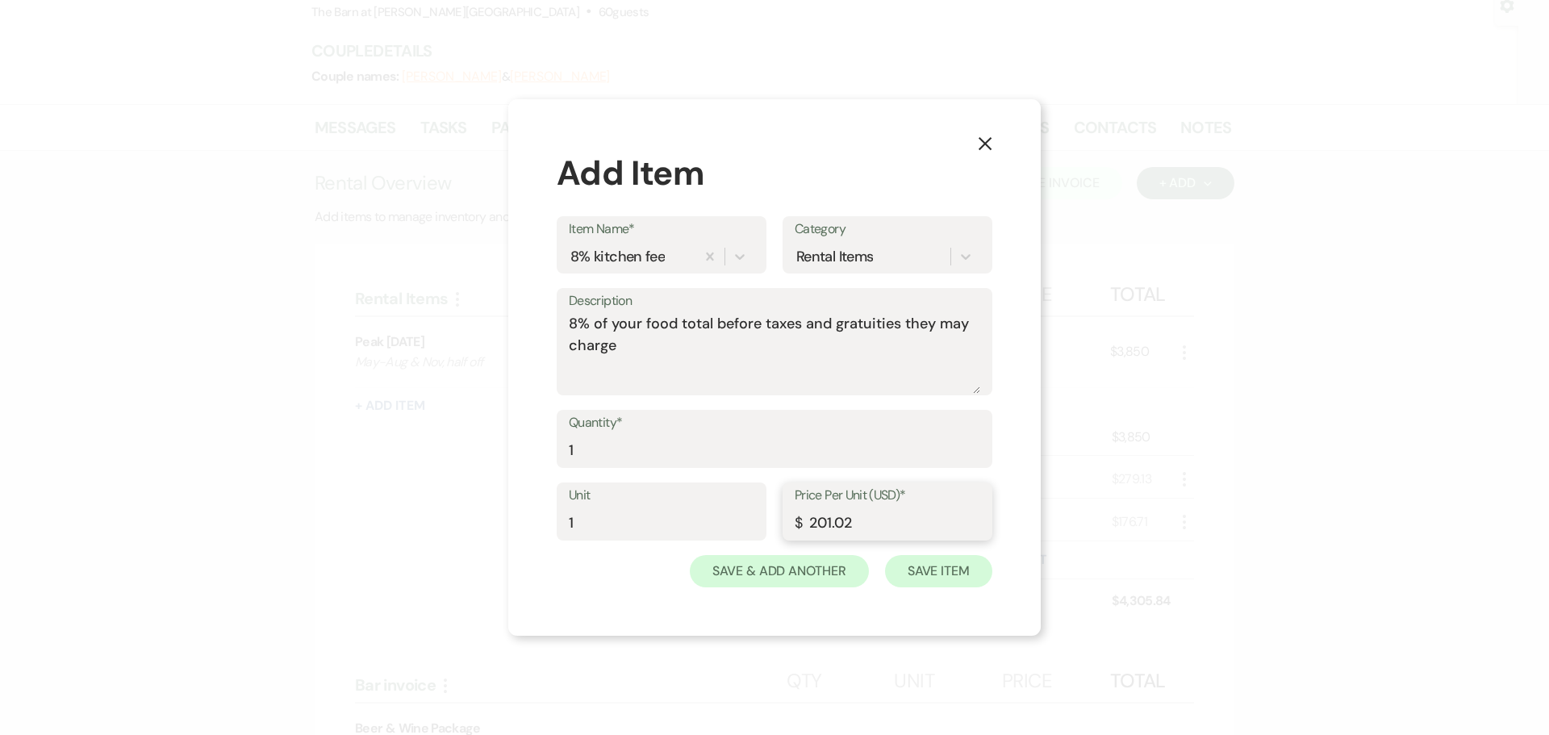
type input "201.02"
click at [934, 568] on button "Save Item" at bounding box center [938, 571] width 107 height 32
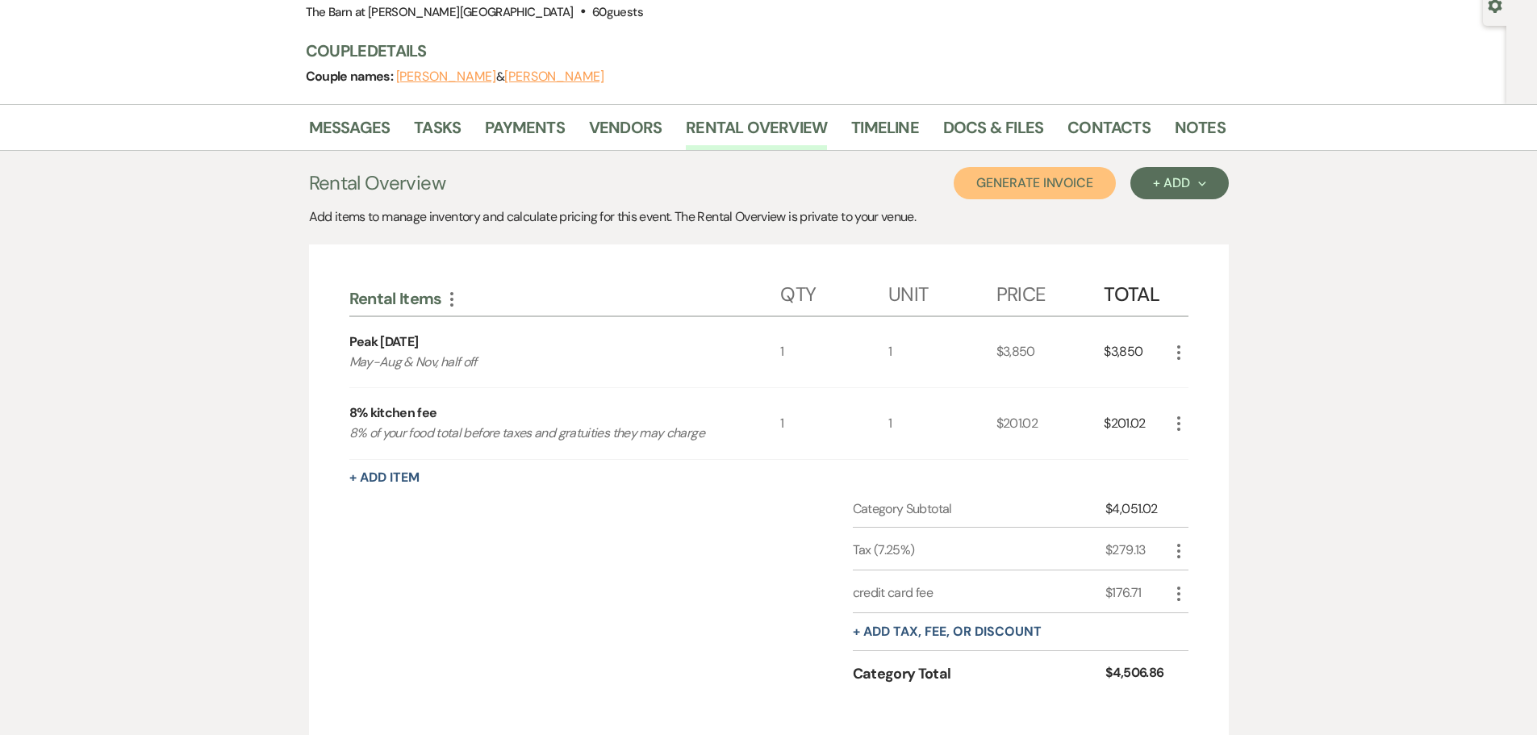
click at [1076, 195] on button "Generate Invoice" at bounding box center [1035, 183] width 162 height 32
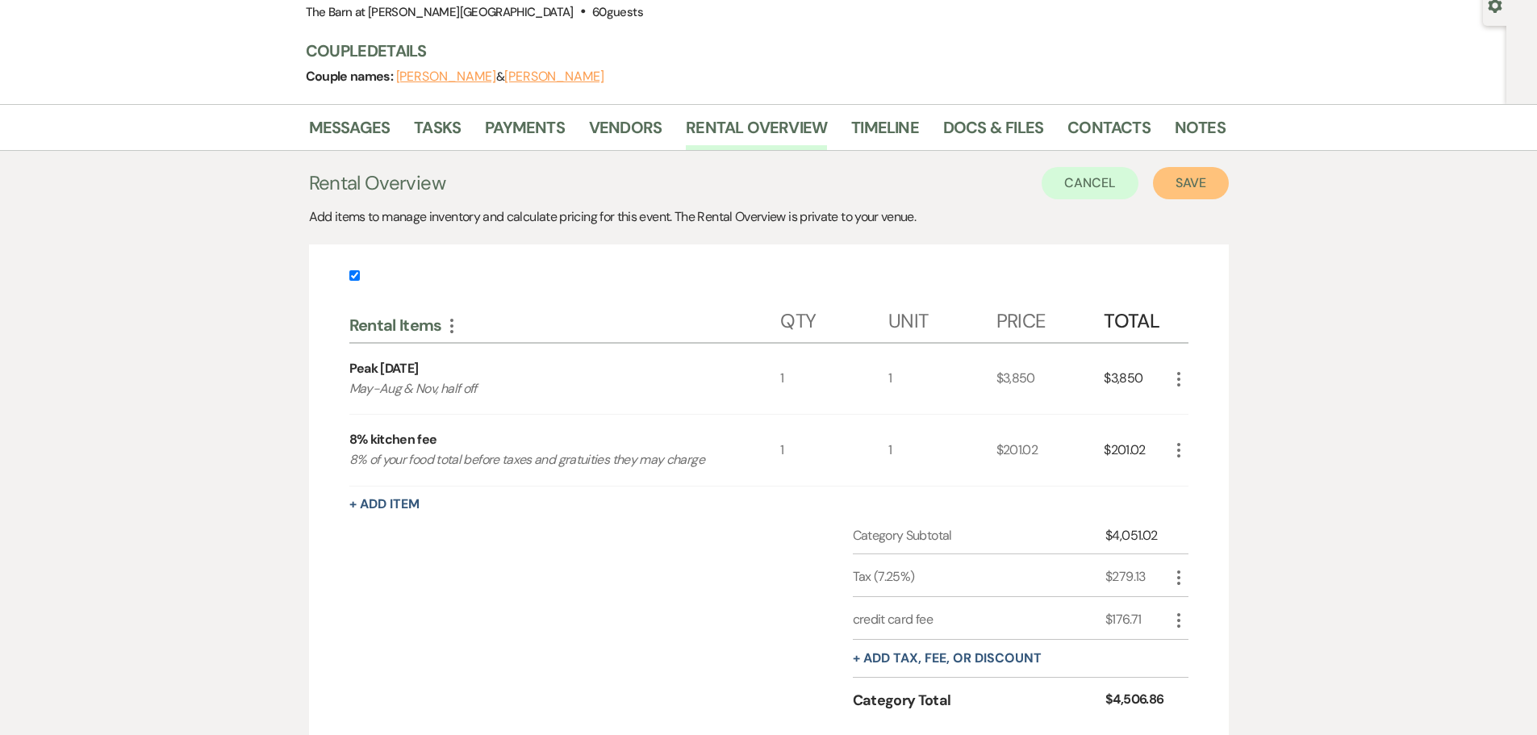
click at [1163, 193] on button "Save" at bounding box center [1191, 183] width 76 height 32
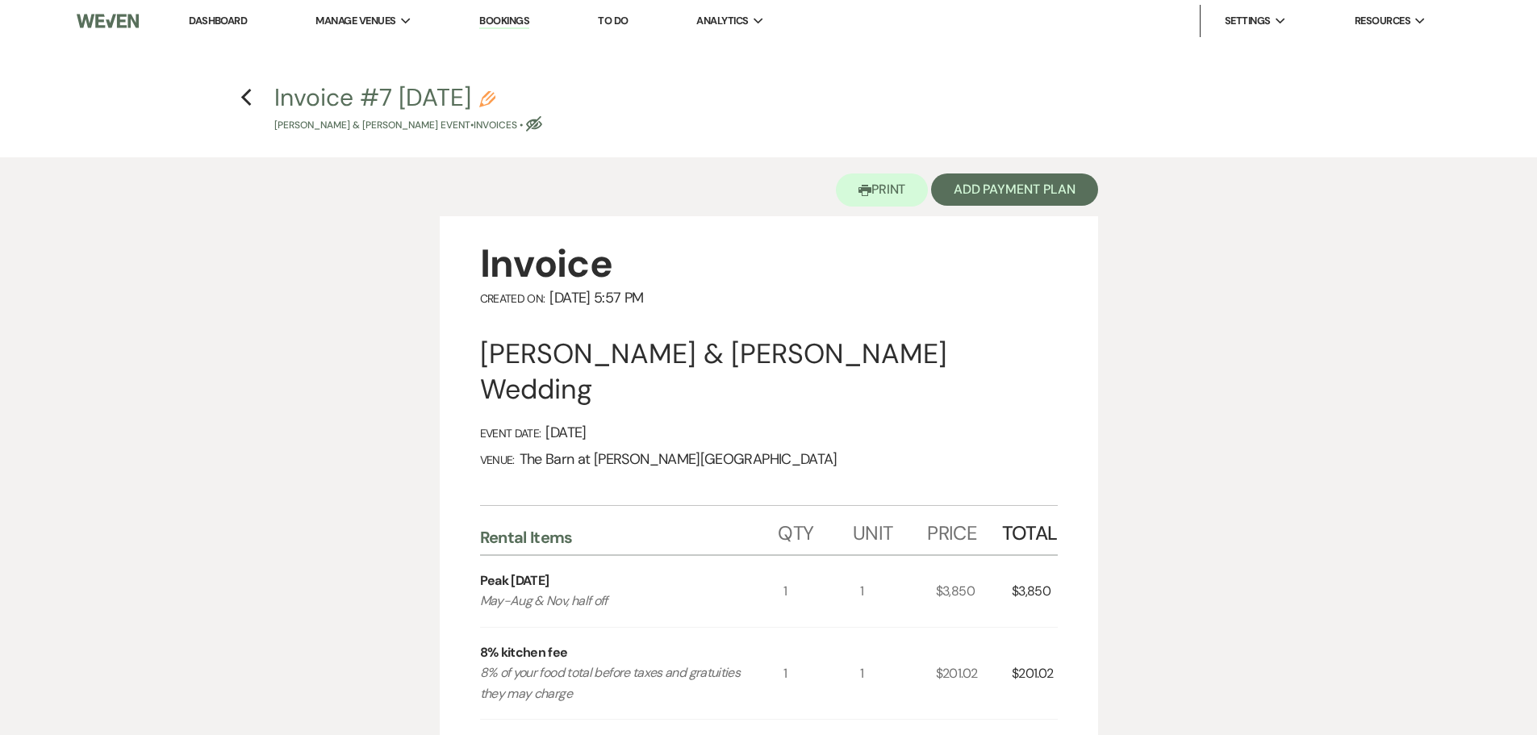
click at [518, 128] on p "[PERSON_NAME] & [PERSON_NAME] Event • Invoices • Eye Blocked" at bounding box center [408, 125] width 268 height 15
select select "22"
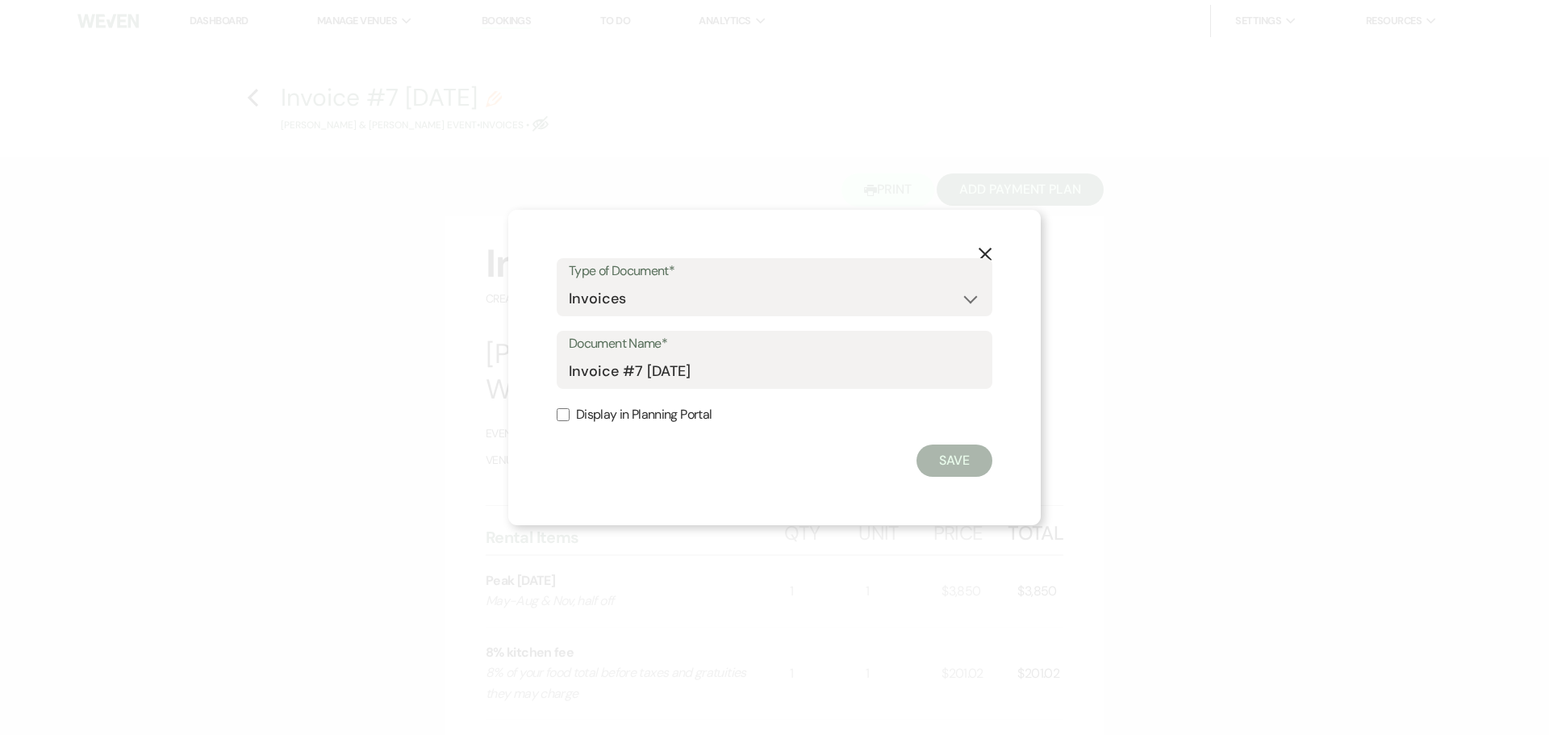
click at [564, 420] on input "Display in Planning Portal" at bounding box center [563, 414] width 13 height 13
checkbox input "true"
click at [961, 466] on button "Save" at bounding box center [955, 461] width 76 height 32
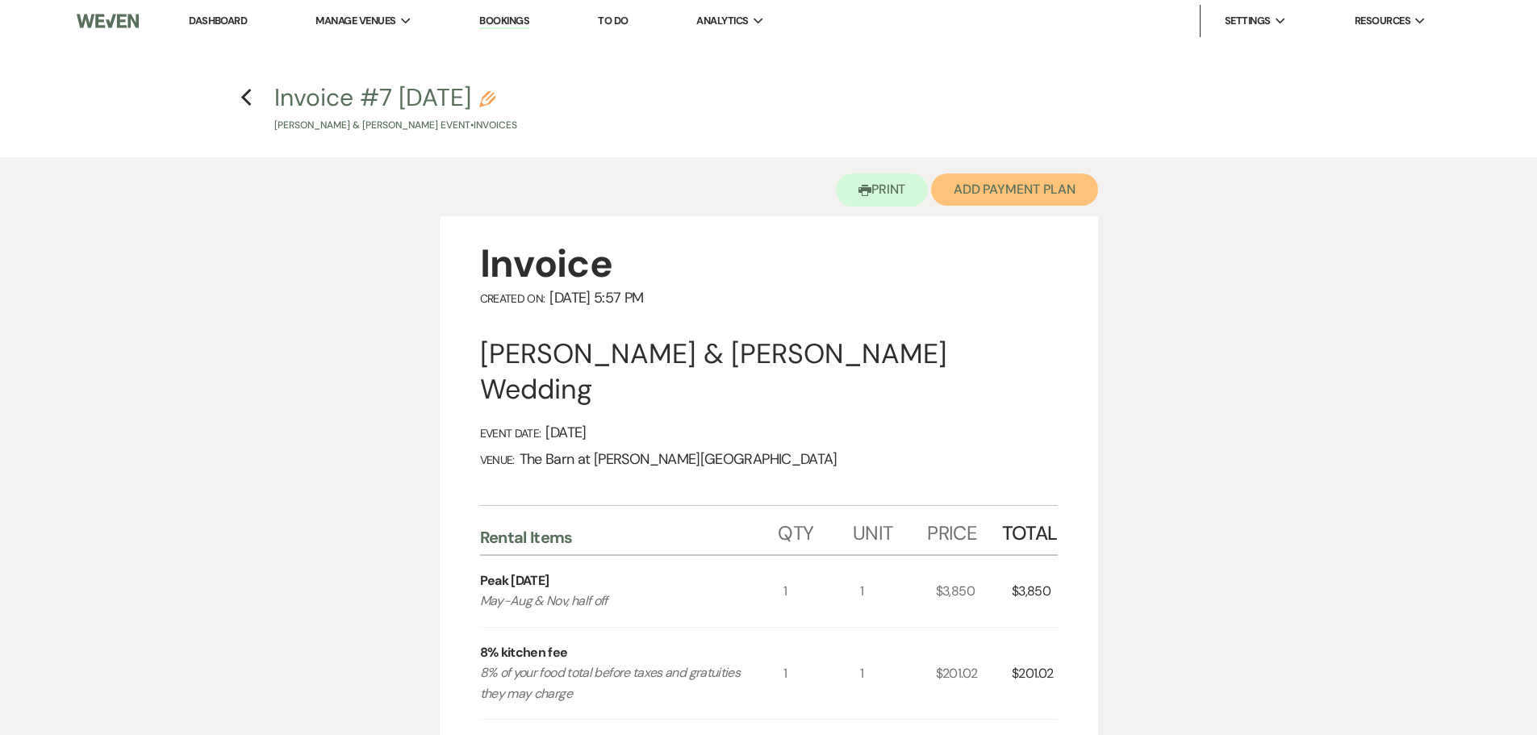
click at [1014, 194] on button "Add Payment Plan" at bounding box center [1014, 189] width 167 height 32
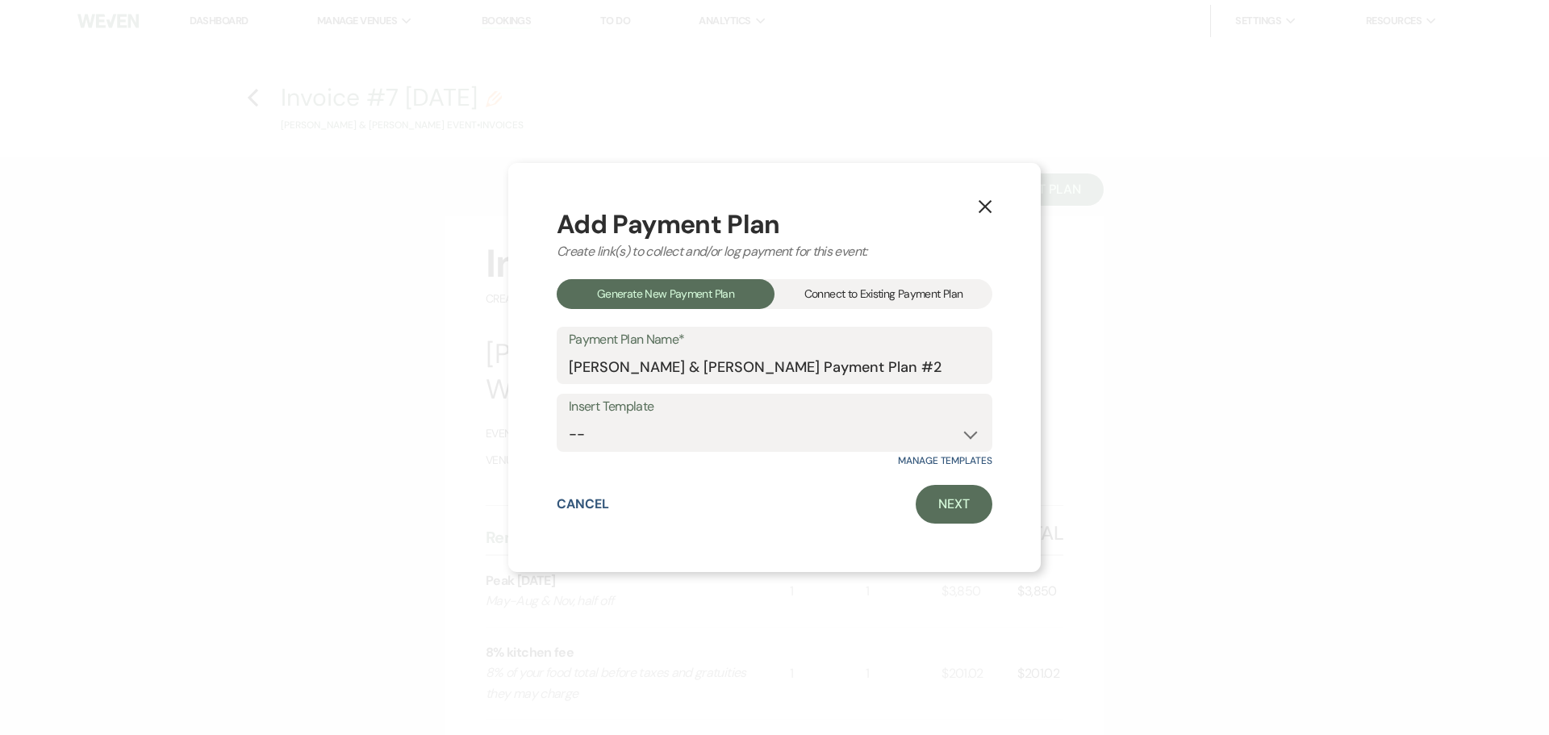
click at [888, 284] on div "Connect to Existing Payment Plan" at bounding box center [884, 294] width 218 height 30
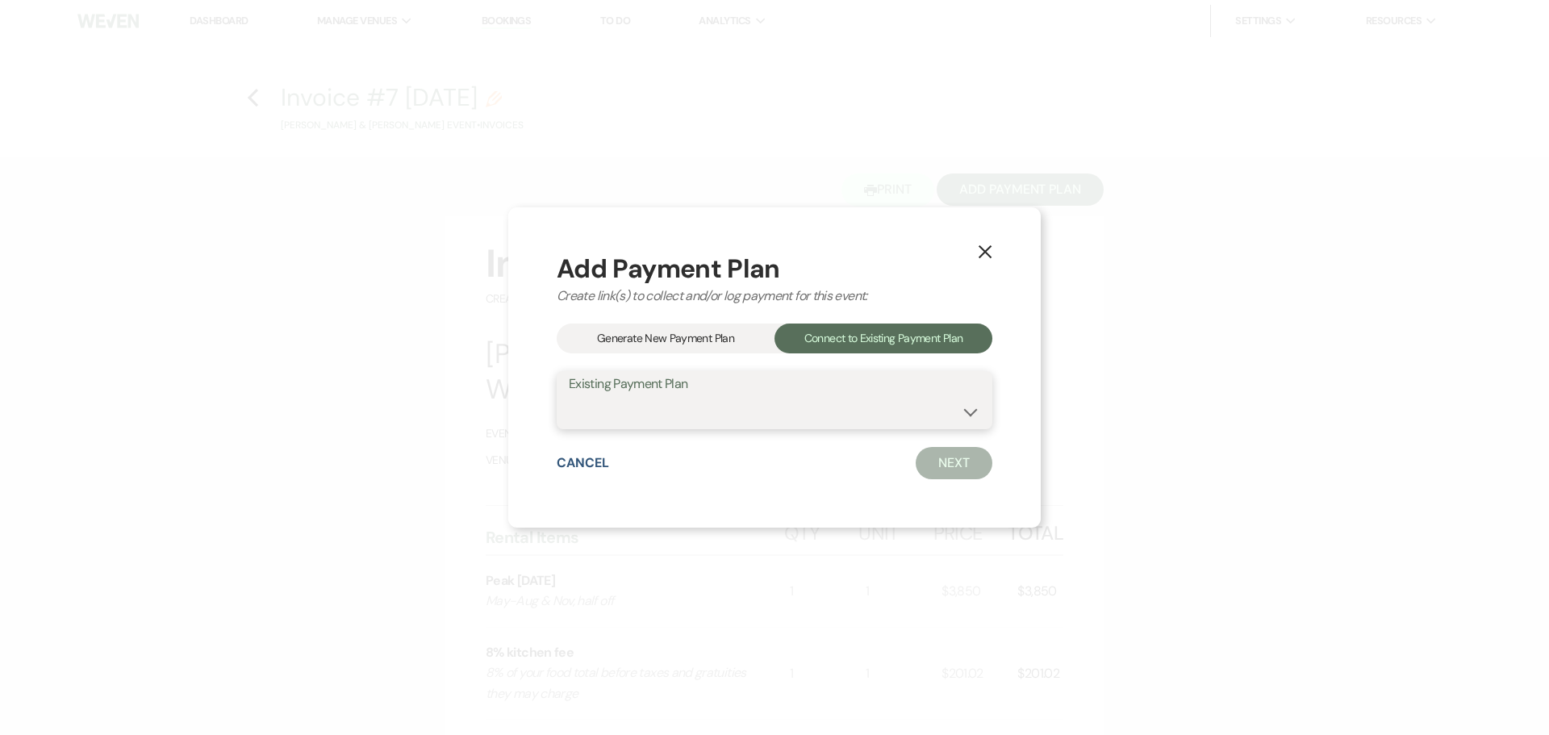
click at [787, 427] on select "[PERSON_NAME] & [PERSON_NAME] Payment Plan #2" at bounding box center [774, 411] width 411 height 31
select select "18909"
click at [569, 396] on select "[PERSON_NAME] & [PERSON_NAME] Payment Plan #2" at bounding box center [774, 411] width 411 height 31
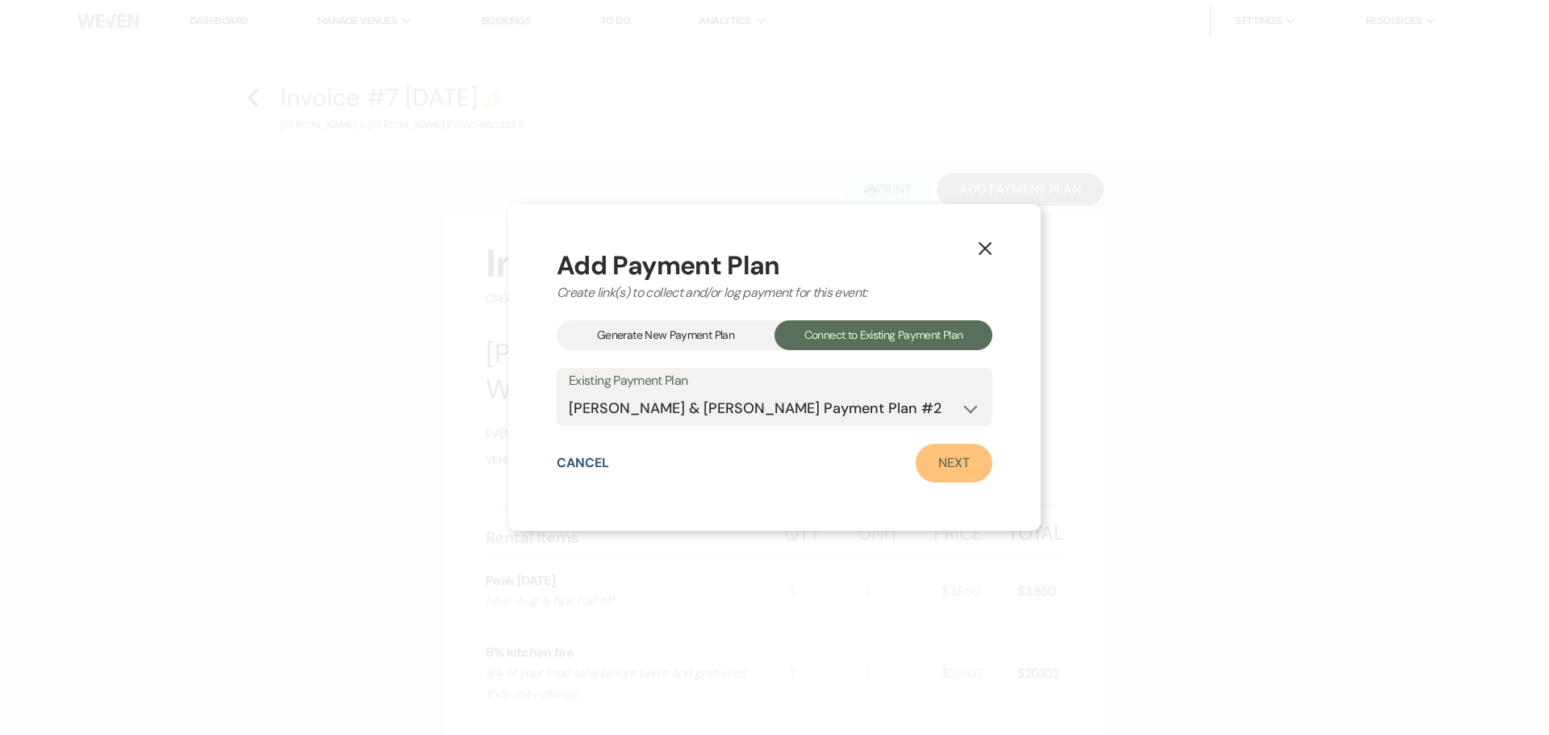
click at [953, 463] on link "Next" at bounding box center [954, 463] width 77 height 39
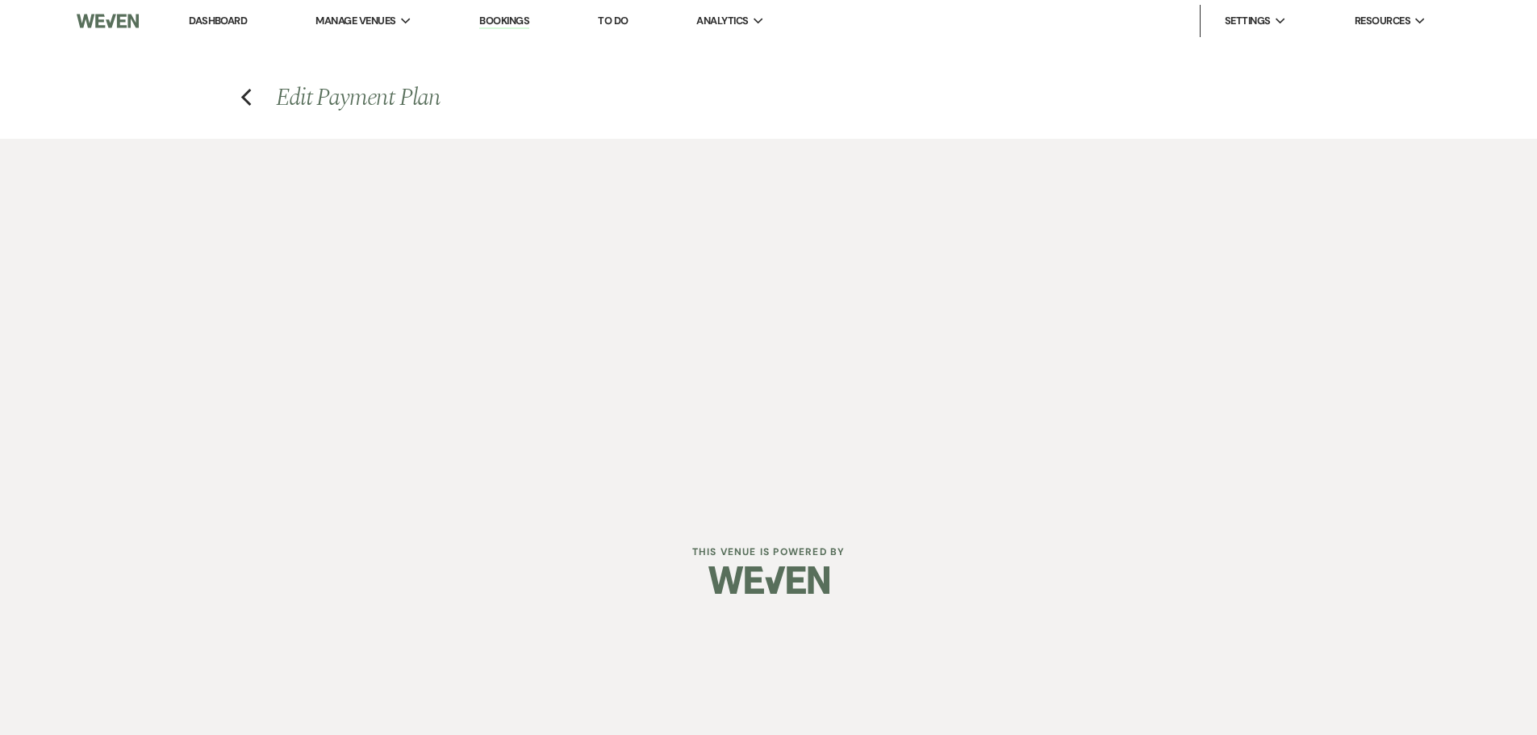
select select "27520"
select select "1"
select select "true"
select select "1"
select select "true"
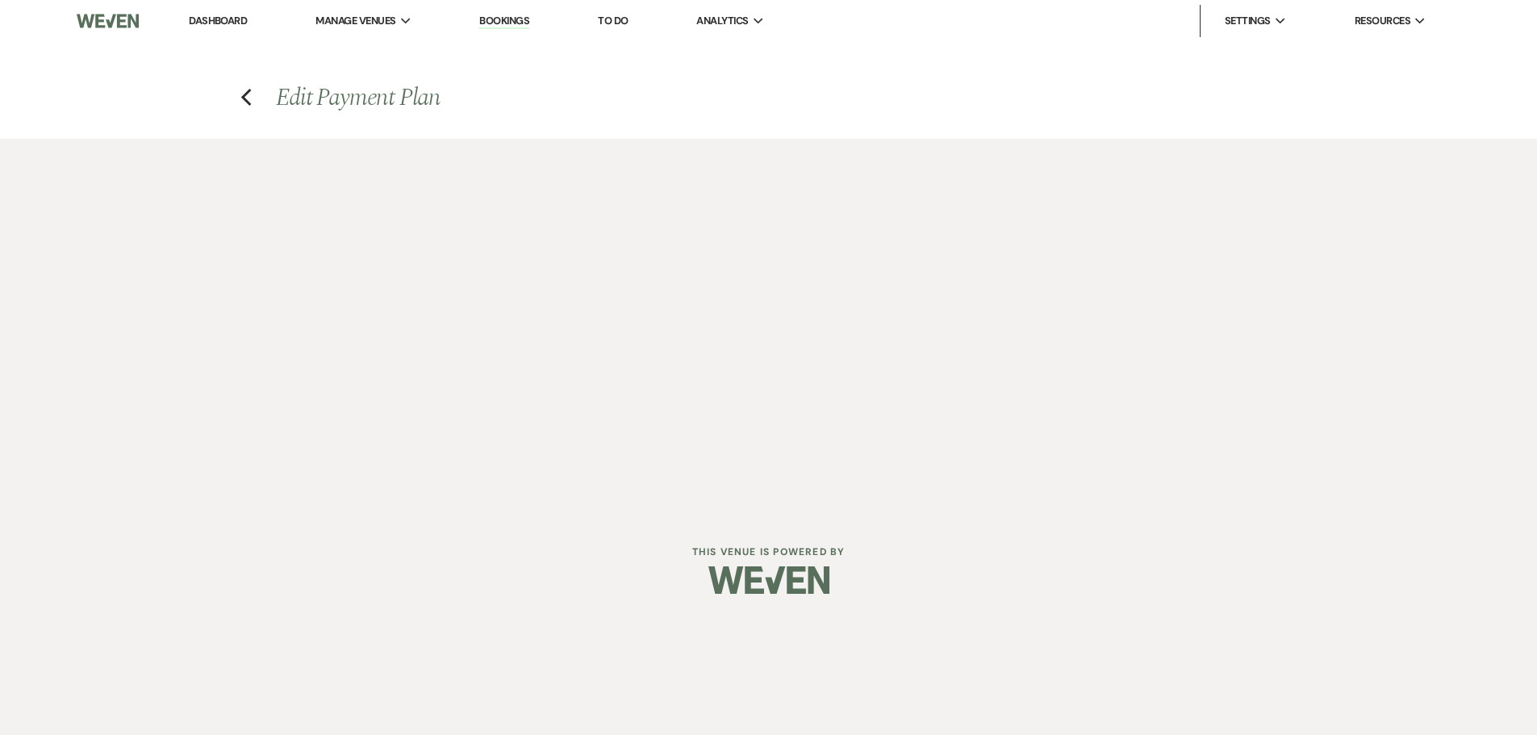
select select "1"
select select "true"
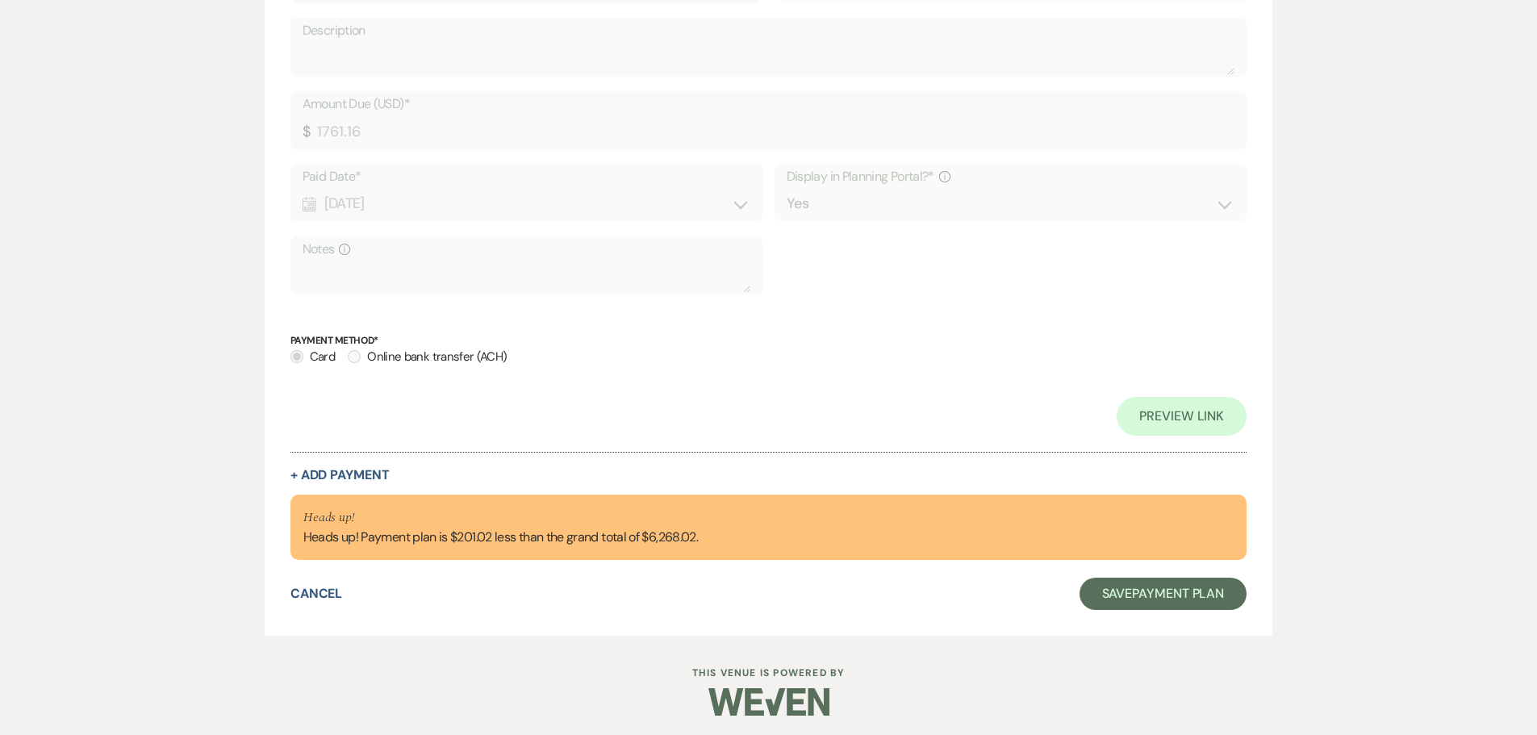
scroll to position [1808, 0]
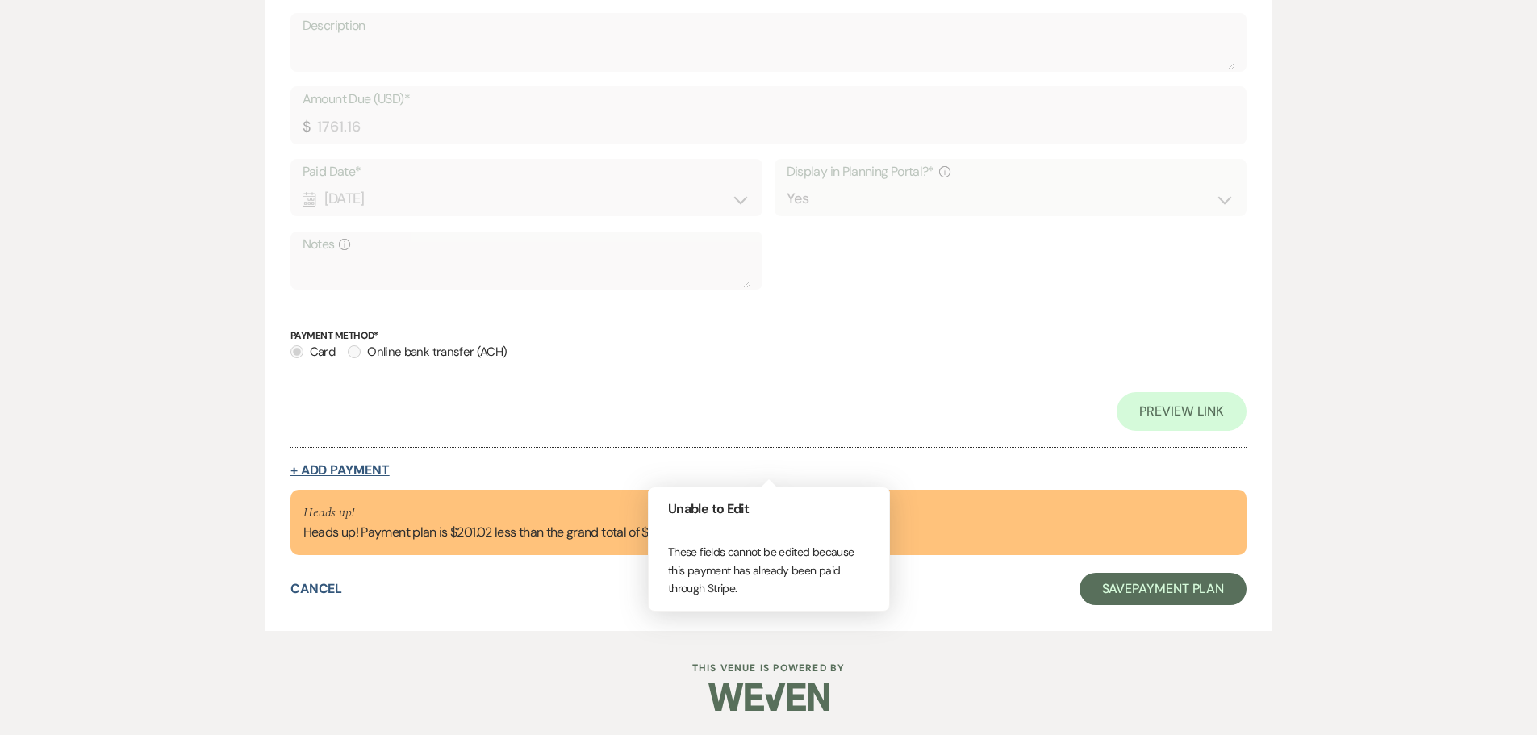
click at [351, 470] on button "+ Add Payment" at bounding box center [339, 470] width 99 height 13
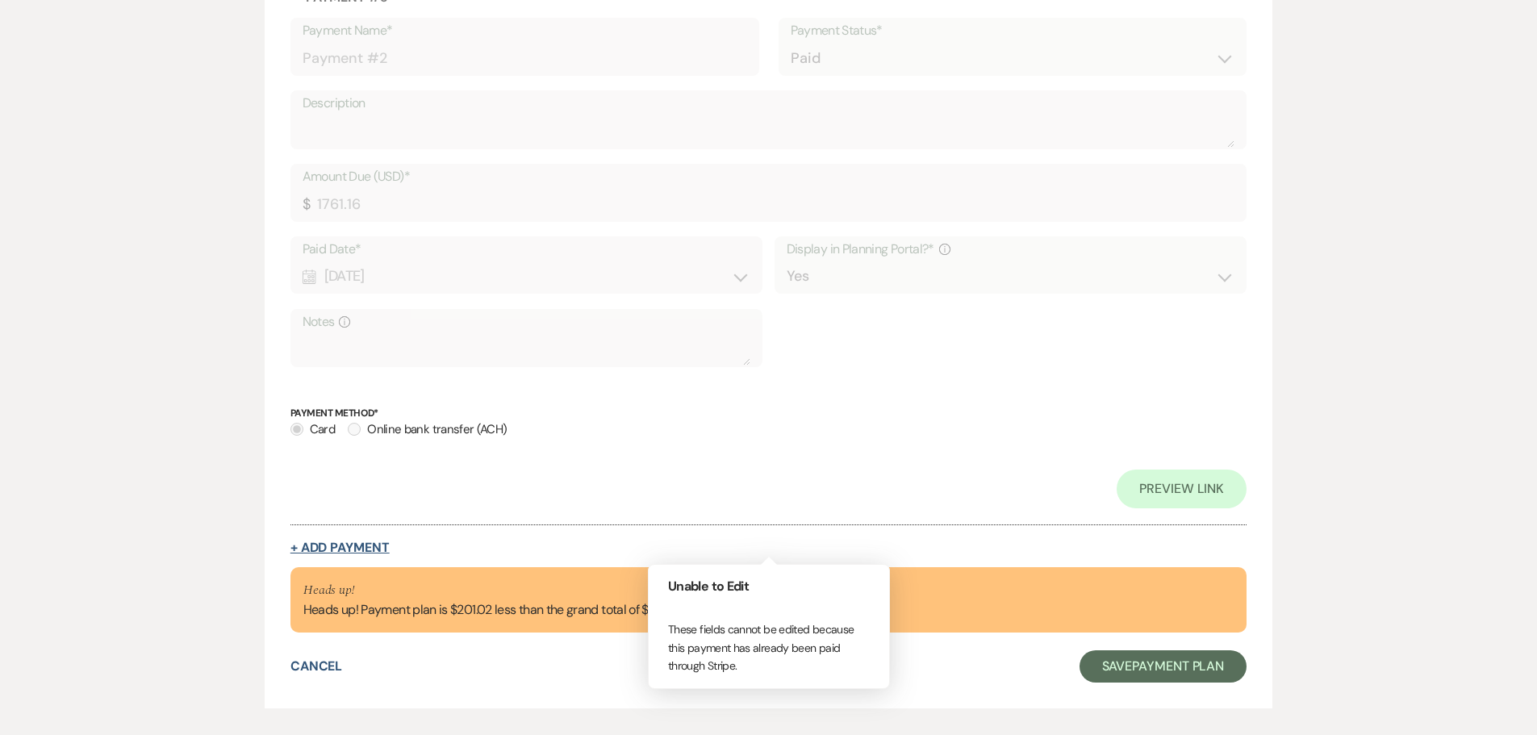
select select "2"
select select "flat"
select select "true"
select select "client"
select select "weeks"
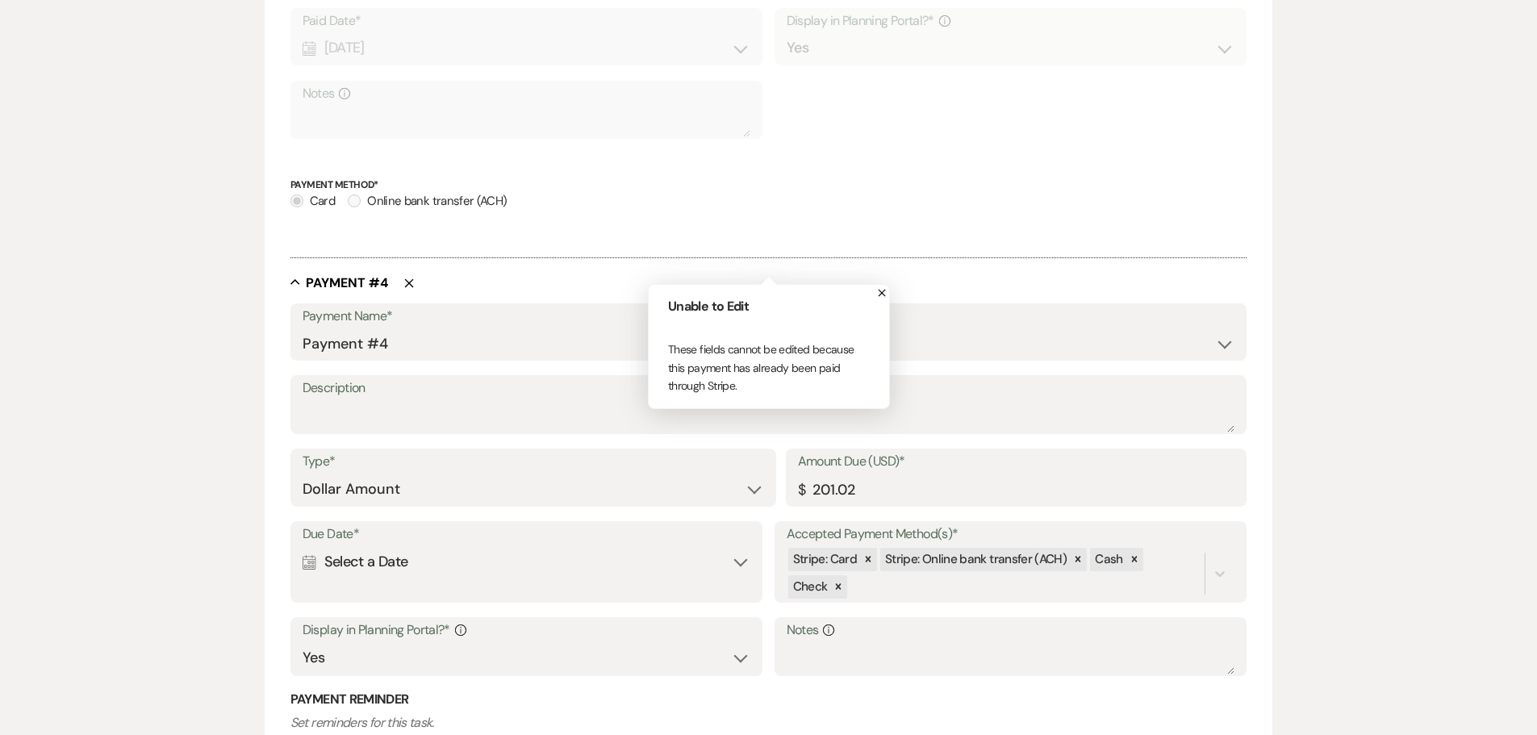
scroll to position [2053, 0]
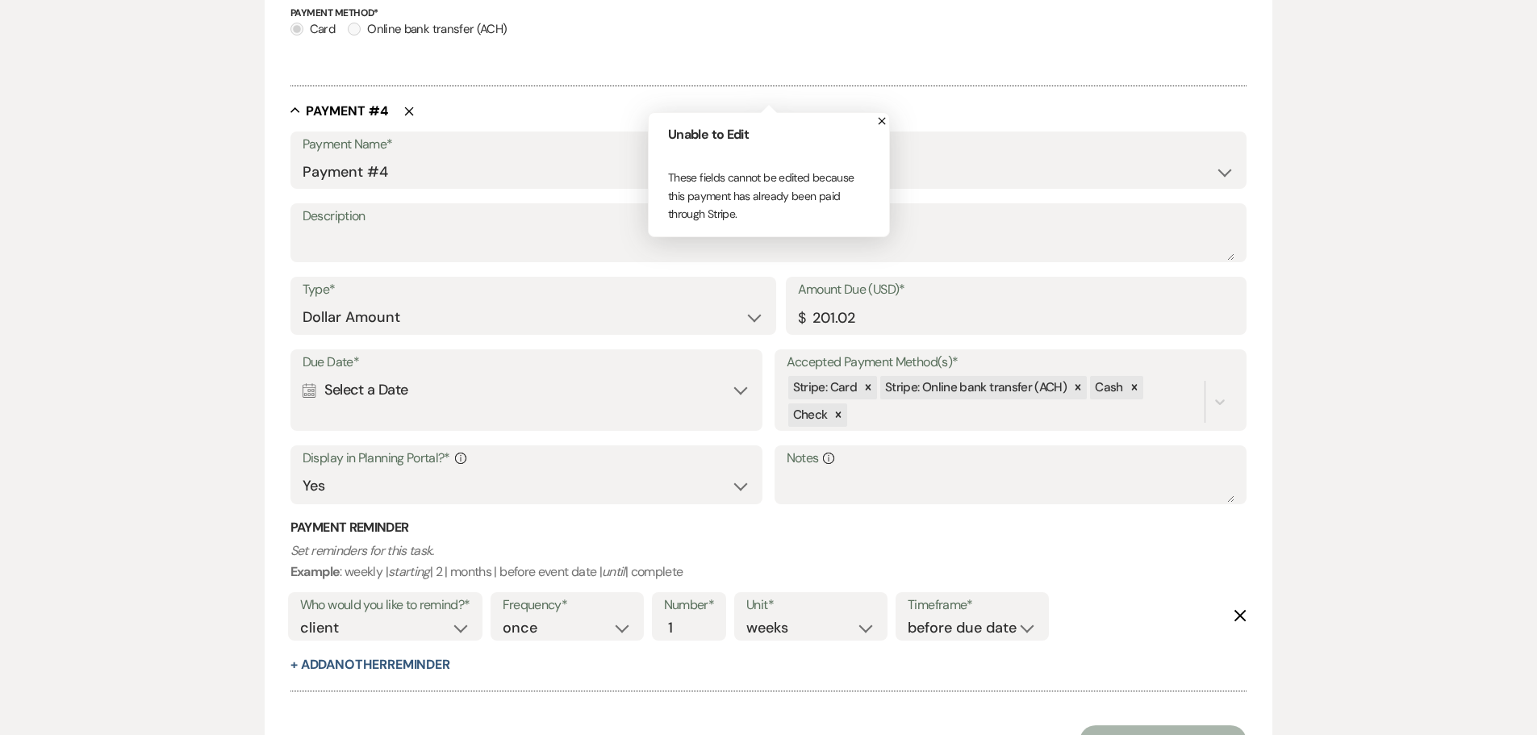
click at [530, 419] on div "Due Date* Calendar Select a Date Expand" at bounding box center [526, 389] width 473 height 81
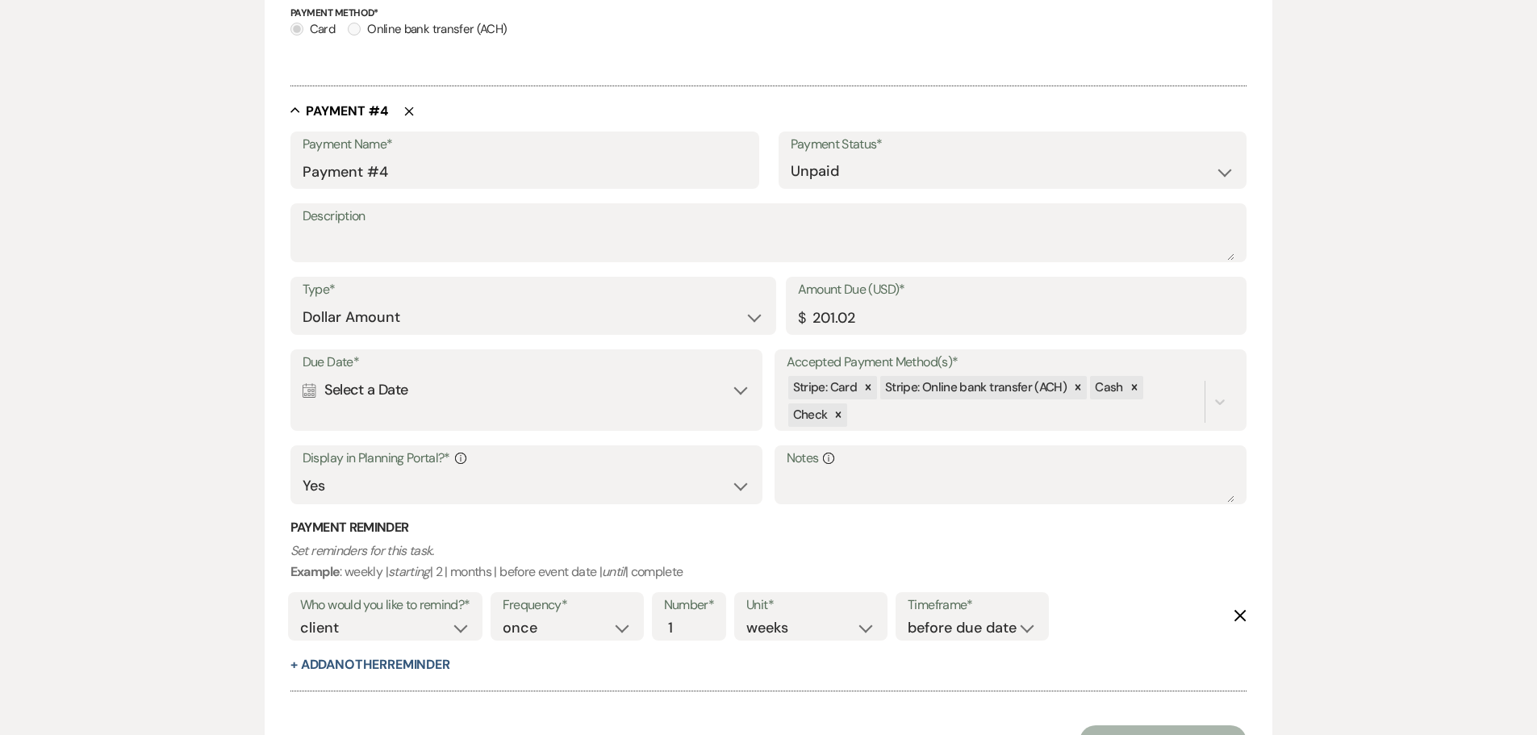
click at [704, 402] on div "Calendar Select a Date Expand" at bounding box center [527, 389] width 449 height 31
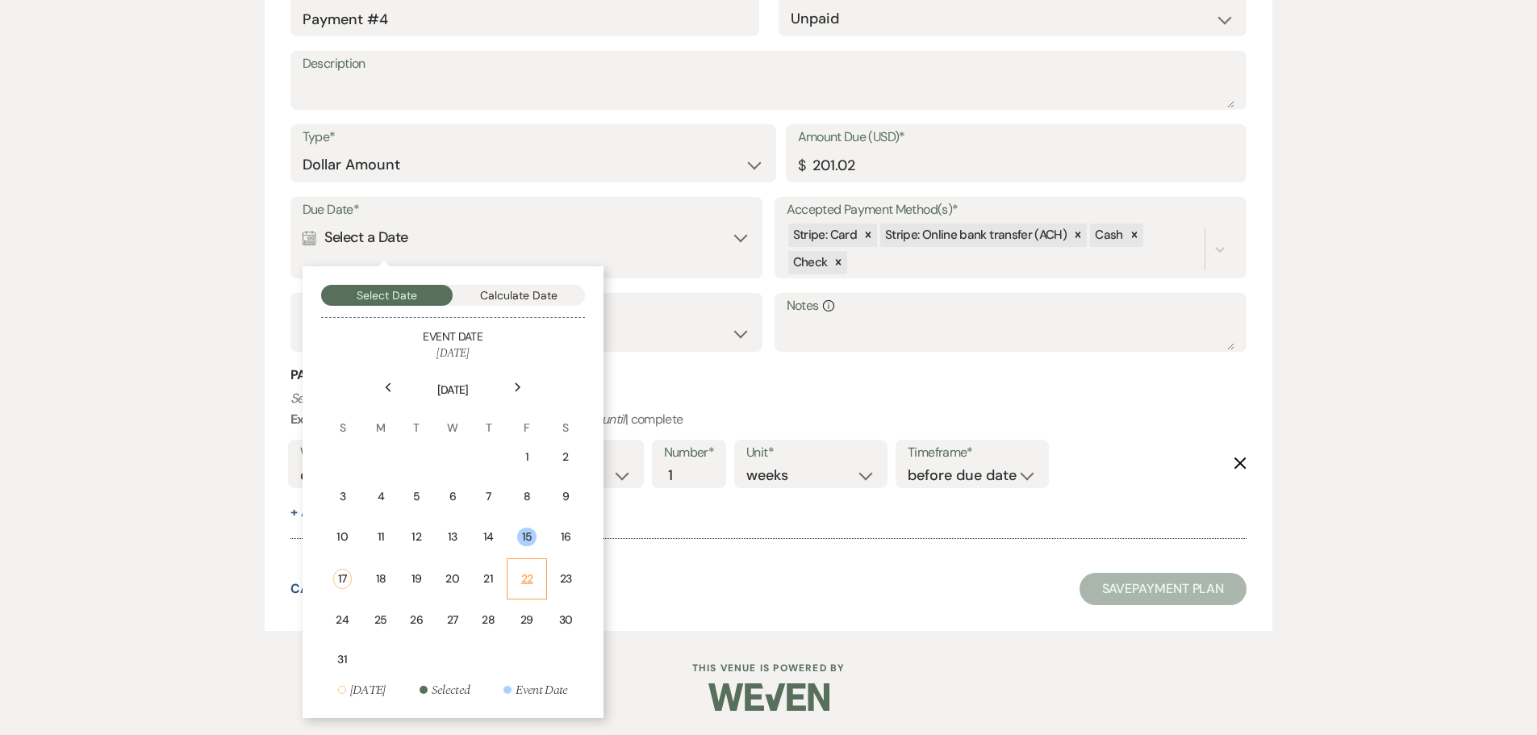
click at [530, 584] on div "22" at bounding box center [526, 578] width 19 height 17
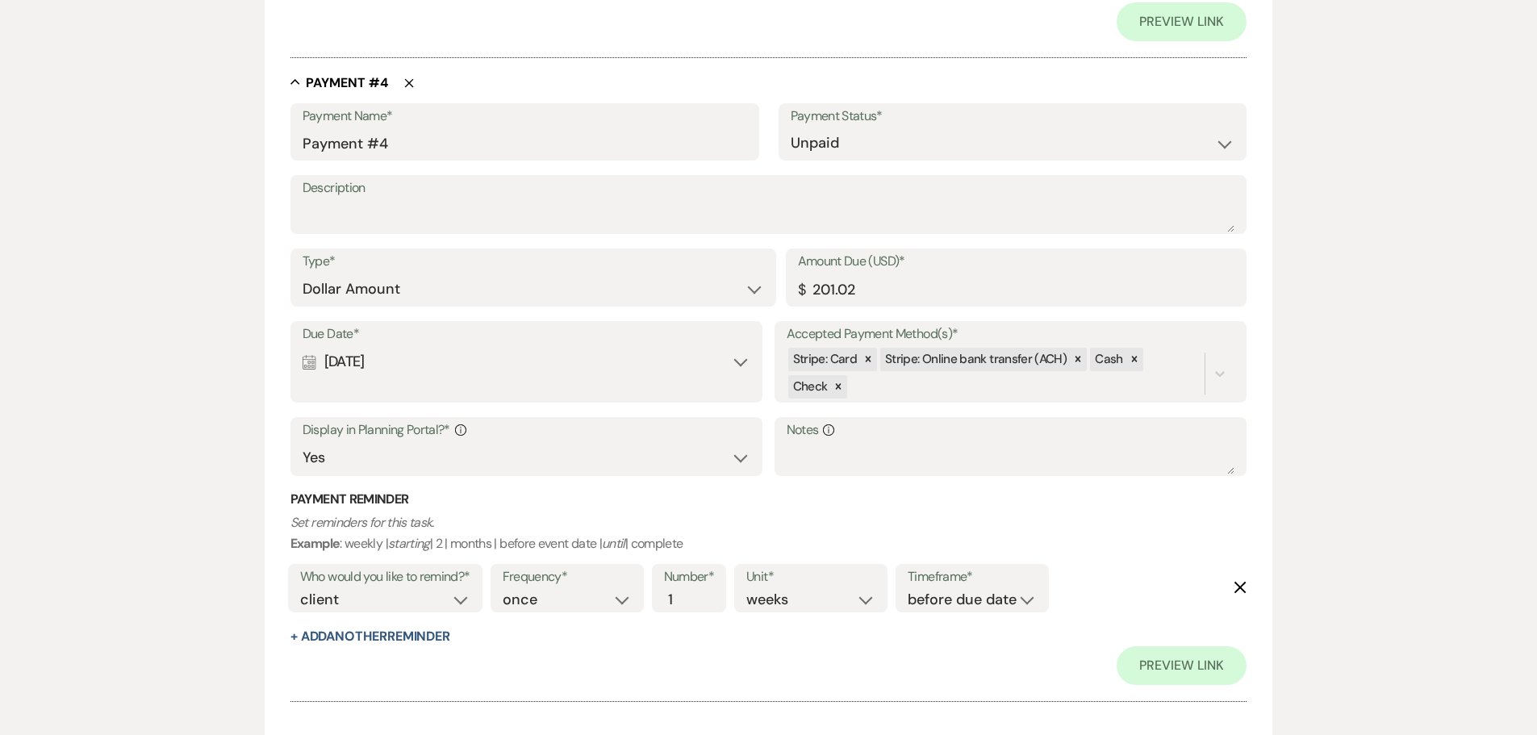
scroll to position [2161, 0]
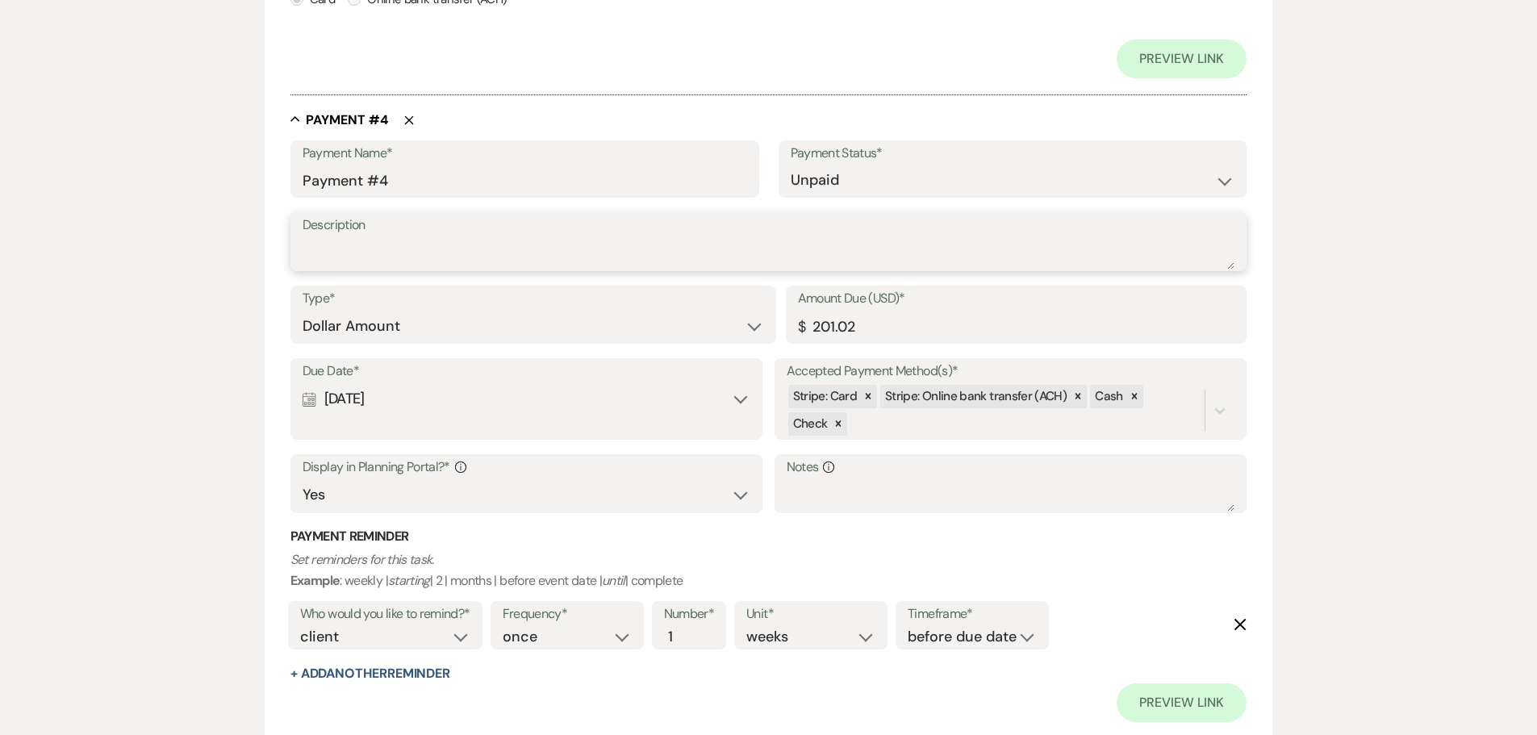
click at [518, 246] on textarea "Description" at bounding box center [769, 253] width 933 height 32
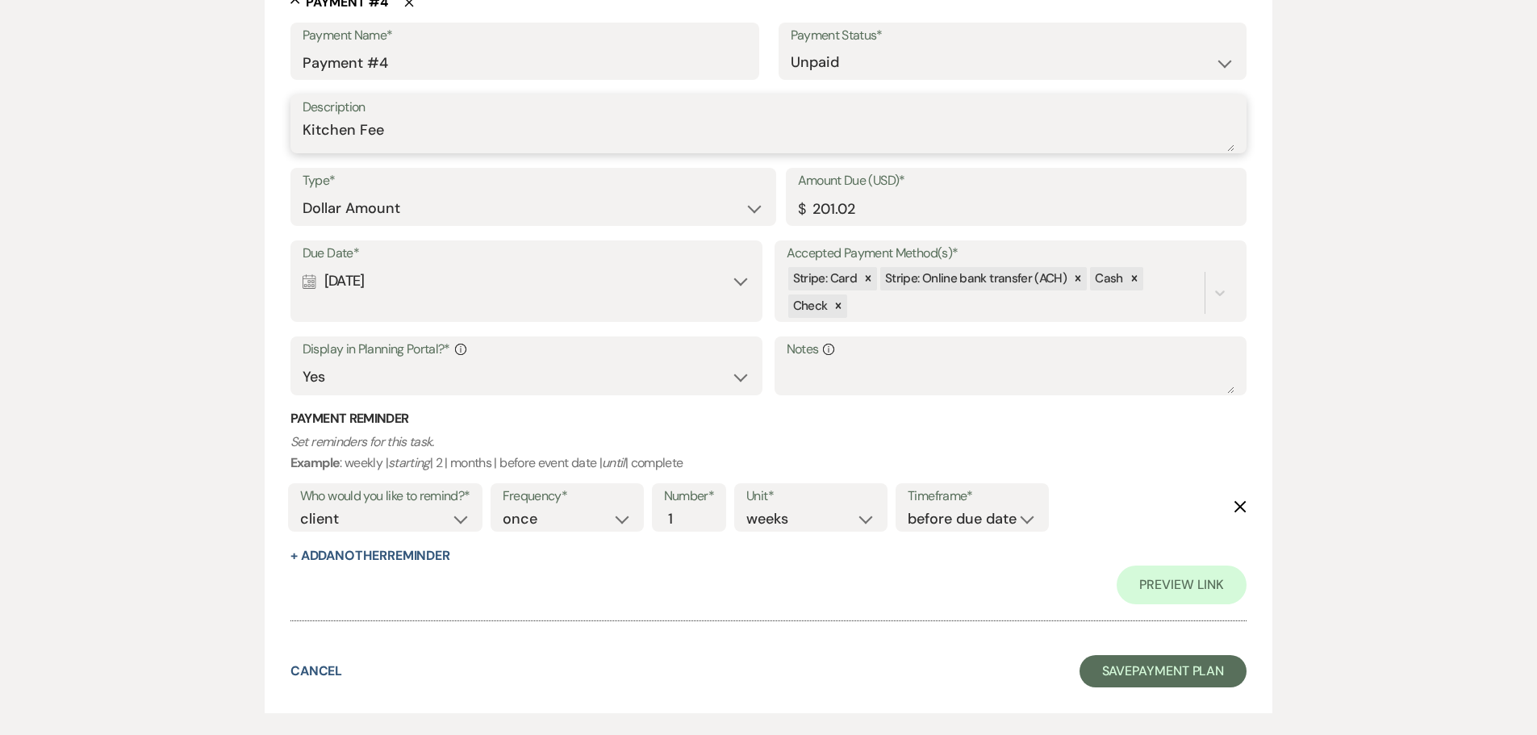
scroll to position [2361, 0]
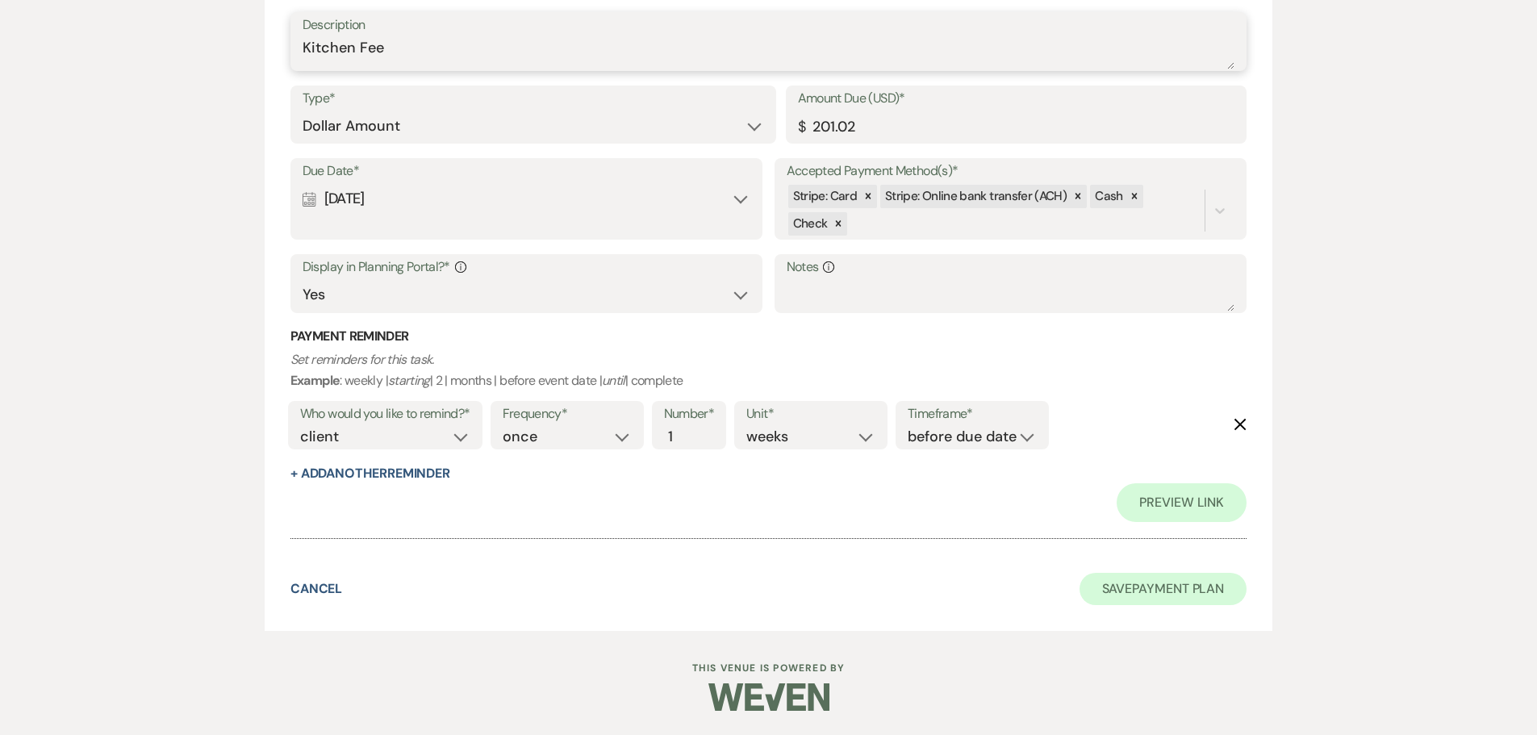
type textarea "Kitchen Fee"
click at [1205, 599] on button "Save Payment Plan" at bounding box center [1164, 589] width 168 height 32
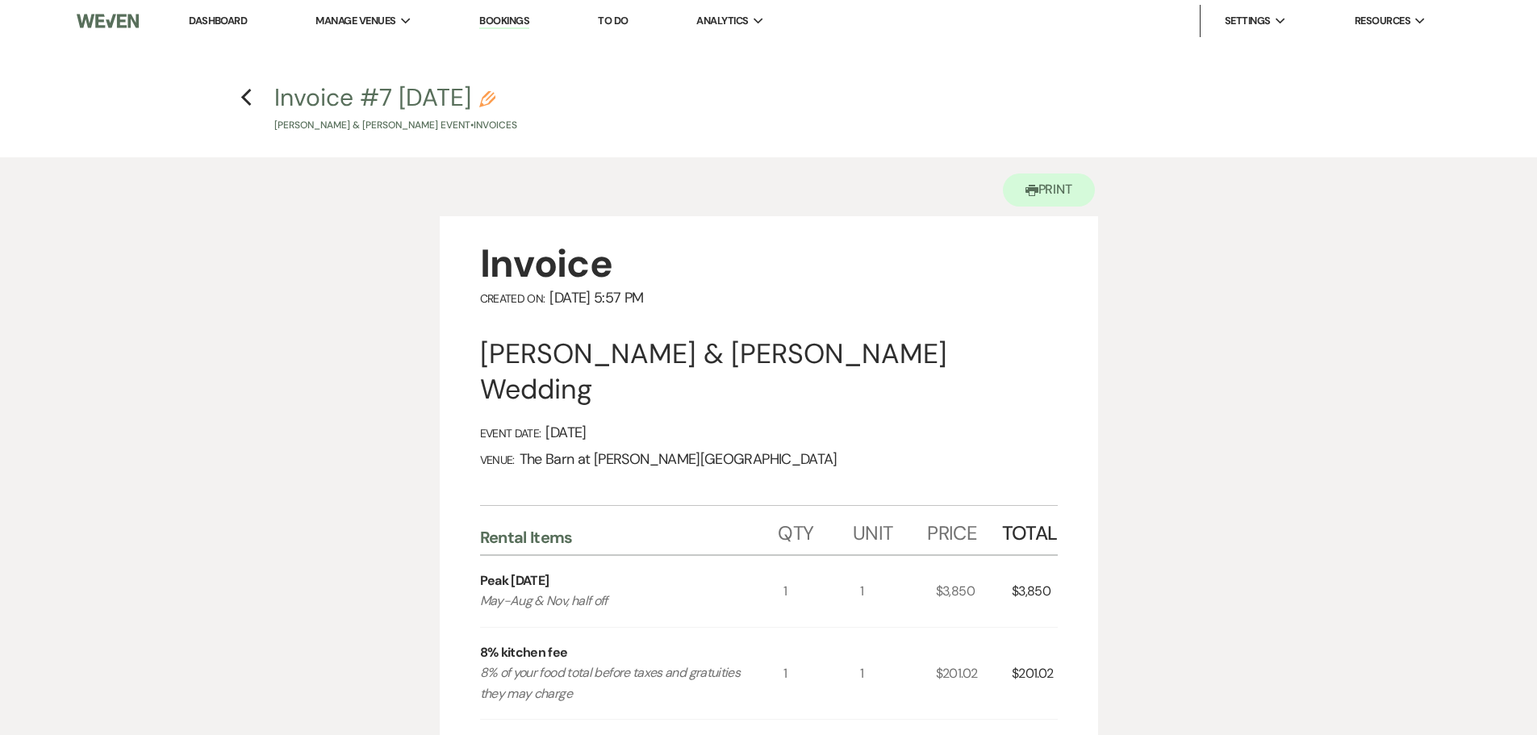
click at [222, 25] on link "Dashboard" at bounding box center [218, 21] width 58 height 14
